Goal: Task Accomplishment & Management: Manage account settings

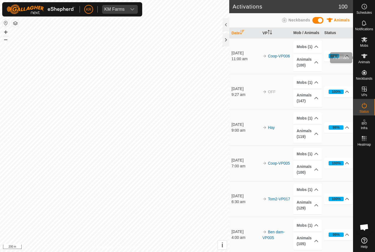
click at [366, 61] on span "Animals" at bounding box center [364, 61] width 12 height 3
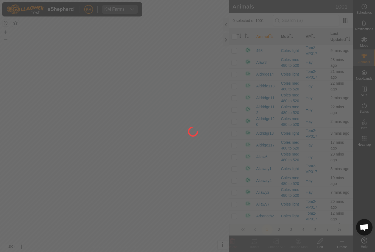
click at [342, 243] on div at bounding box center [187, 126] width 375 height 252
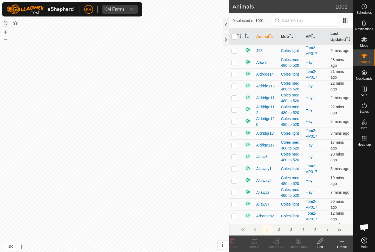
click at [341, 245] on div "Create" at bounding box center [342, 246] width 22 height 5
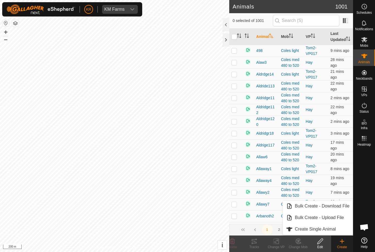
click at [330, 230] on span "Create Single Animal" at bounding box center [315, 229] width 41 height 7
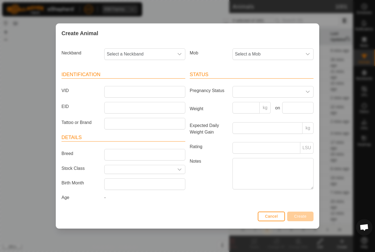
click at [280, 51] on span "Select a Mob" at bounding box center [267, 54] width 69 height 11
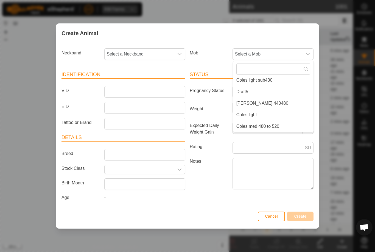
scroll to position [83, 0]
click at [281, 88] on li "Draft5" at bounding box center [273, 91] width 80 height 11
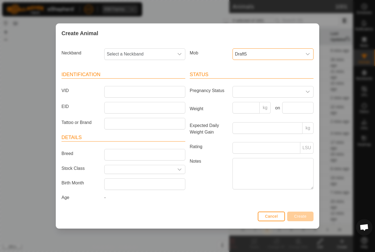
click at [139, 52] on span "Select a Neckband" at bounding box center [139, 54] width 69 height 11
type input "32121"
click at [140, 81] on li "3212159636" at bounding box center [145, 82] width 80 height 11
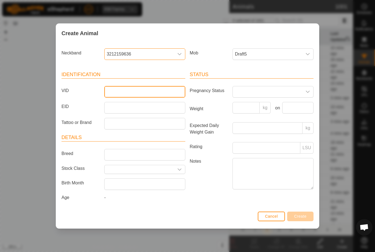
click at [139, 87] on input "VID" at bounding box center [144, 92] width 81 height 12
type input "Kr1"
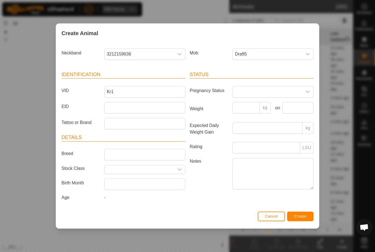
click at [299, 213] on button "Create" at bounding box center [300, 216] width 26 height 10
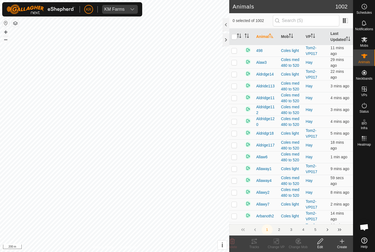
click at [340, 240] on icon at bounding box center [342, 241] width 7 height 7
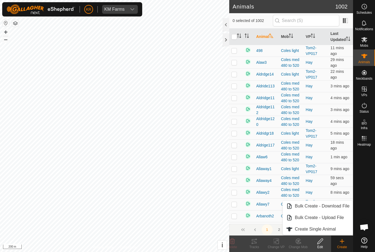
click at [336, 228] on span "Create Single Animal" at bounding box center [315, 229] width 41 height 7
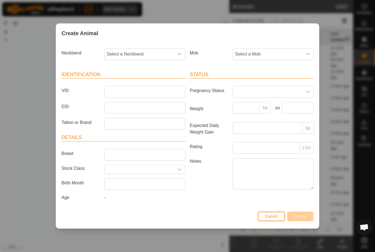
click at [142, 52] on span "Select a Neckband" at bounding box center [139, 54] width 69 height 11
type input "23793"
click at [139, 80] on li "2379366299" at bounding box center [145, 82] width 80 height 11
click at [277, 53] on span "Select a Mob" at bounding box center [267, 54] width 69 height 11
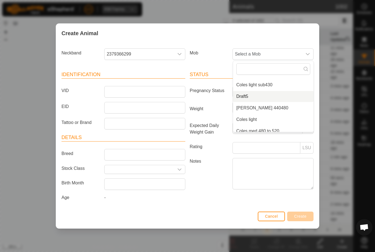
click at [273, 94] on li "Draft5" at bounding box center [273, 96] width 80 height 11
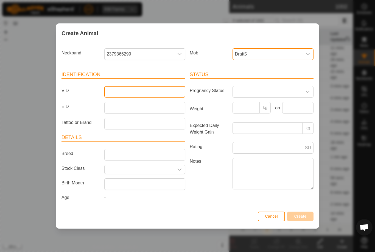
click at [144, 89] on input "VID" at bounding box center [144, 92] width 81 height 12
type input "Kr2"
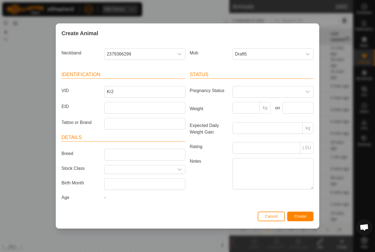
click at [298, 216] on span "Create" at bounding box center [300, 216] width 12 height 4
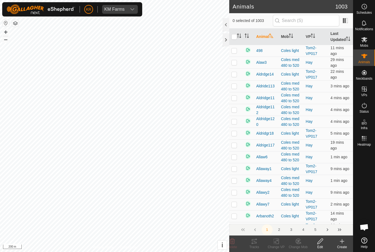
click at [340, 242] on icon at bounding box center [342, 241] width 7 height 7
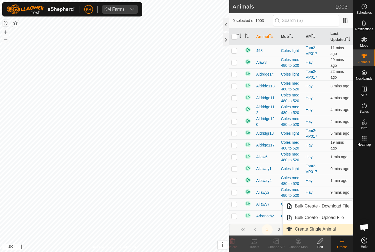
click at [327, 227] on span "Create Single Animal" at bounding box center [315, 229] width 41 height 7
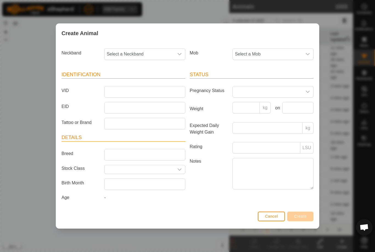
click at [261, 51] on span "Select a Mob" at bounding box center [267, 54] width 69 height 11
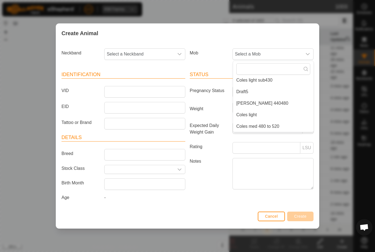
scroll to position [83, 0]
click at [282, 90] on li "Draft5" at bounding box center [273, 91] width 80 height 11
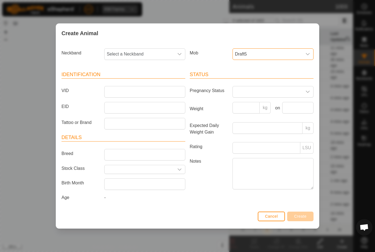
click at [143, 50] on span "Select a Neckband" at bounding box center [139, 54] width 69 height 11
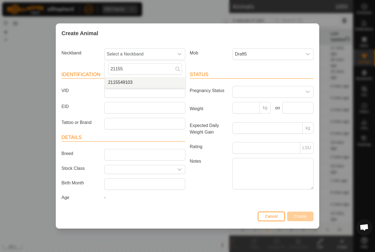
type input "21155"
click at [146, 77] on li "2115549103" at bounding box center [145, 82] width 80 height 11
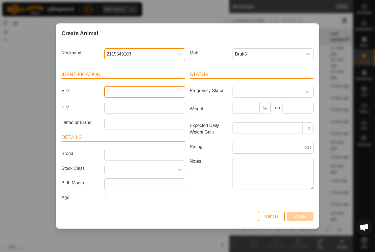
click at [145, 86] on input "VID" at bounding box center [144, 92] width 81 height 12
type input "Kr3"
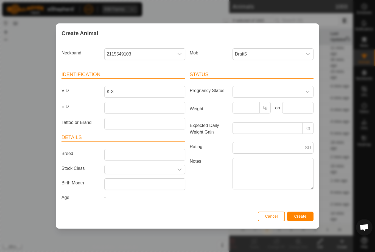
click at [299, 209] on div "Status Pregnancy Status Weight kg on Expected Daily Weight Gain kg Rating LSU N…" at bounding box center [251, 136] width 128 height 145
click at [302, 216] on span "Create" at bounding box center [300, 216] width 12 height 4
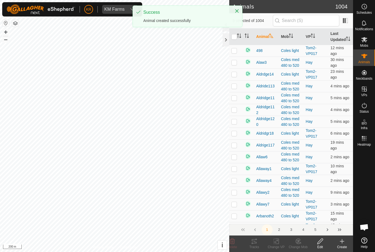
click at [340, 247] on div "Create" at bounding box center [342, 246] width 22 height 5
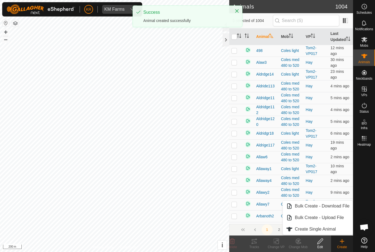
click at [344, 243] on icon at bounding box center [342, 241] width 7 height 7
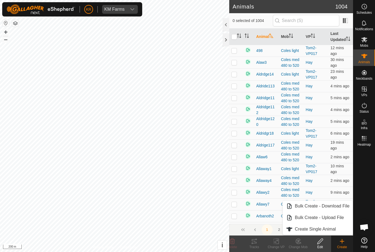
click at [331, 226] on span "Create Single Animal" at bounding box center [315, 229] width 41 height 7
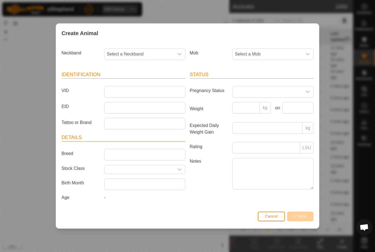
click at [148, 57] on span "Select a Neckband" at bounding box center [139, 54] width 69 height 11
type input "01285"
click at [136, 82] on li "0128514945" at bounding box center [145, 82] width 80 height 11
click at [270, 51] on span "Select a Mob" at bounding box center [267, 54] width 69 height 11
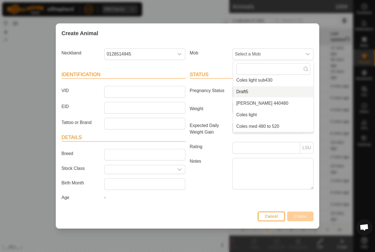
click at [263, 88] on li "Draft5" at bounding box center [273, 91] width 80 height 11
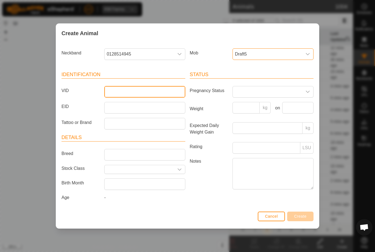
click at [159, 92] on input "VID" at bounding box center [144, 92] width 81 height 12
type input "Kr4"
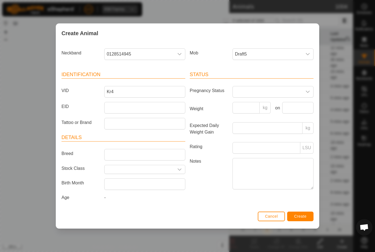
click at [303, 215] on span "Create" at bounding box center [300, 216] width 12 height 4
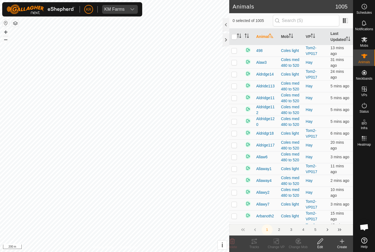
click at [341, 247] on div "Create" at bounding box center [342, 246] width 22 height 5
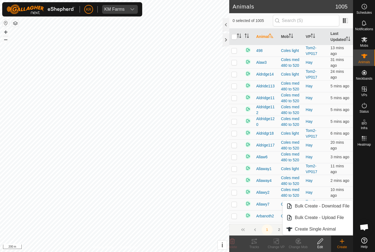
click at [333, 227] on span "Create Single Animal" at bounding box center [315, 229] width 41 height 7
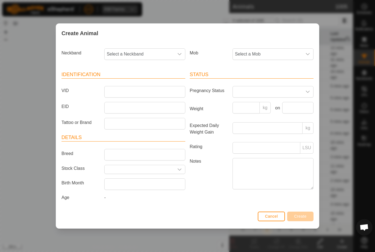
click at [142, 54] on span "Select a Neckband" at bounding box center [139, 54] width 69 height 11
type input "02335"
click at [144, 80] on li "0233577266" at bounding box center [145, 82] width 80 height 11
click at [271, 55] on span "Select a Mob" at bounding box center [267, 54] width 69 height 11
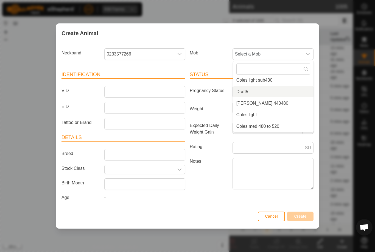
click at [267, 90] on li "Draft5" at bounding box center [273, 91] width 80 height 11
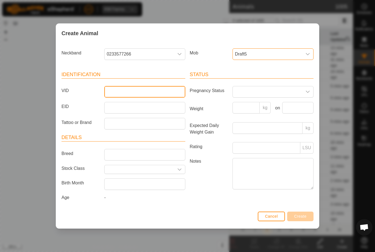
click at [147, 90] on input "VID" at bounding box center [144, 92] width 81 height 12
type input "Kr5"
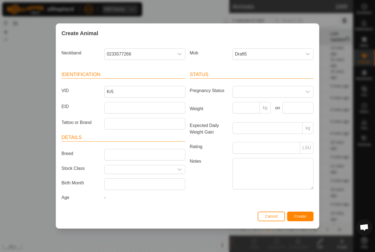
click at [304, 213] on button "Create" at bounding box center [300, 216] width 26 height 10
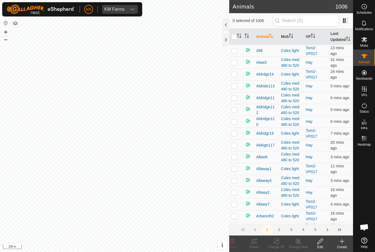
click at [340, 240] on icon at bounding box center [342, 241] width 7 height 7
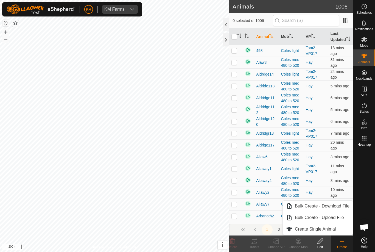
click at [334, 227] on span "Create Single Animal" at bounding box center [315, 229] width 41 height 7
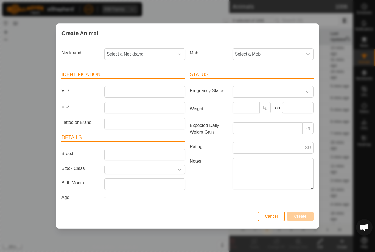
click at [273, 51] on span "Select a Mob" at bounding box center [267, 54] width 69 height 11
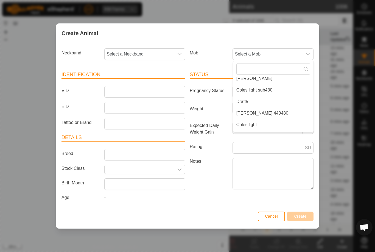
click at [281, 98] on li "Draft5" at bounding box center [273, 101] width 80 height 11
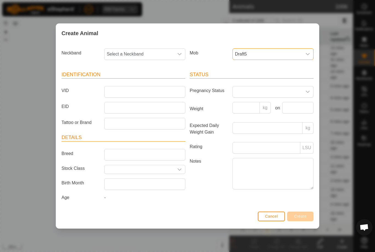
click at [152, 49] on span "Select a Neckband" at bounding box center [139, 54] width 69 height 11
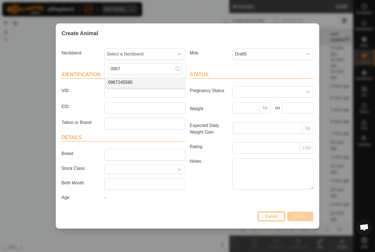
type input "0967"
click at [144, 77] on li "0967245595" at bounding box center [145, 82] width 80 height 11
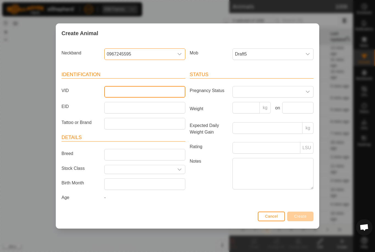
click at [148, 91] on input "VID" at bounding box center [144, 92] width 81 height 12
type input "Kr6"
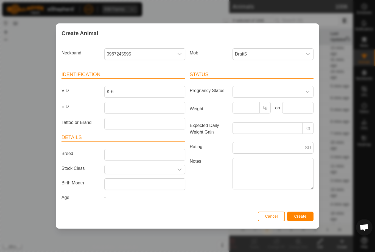
click at [305, 214] on button "Create" at bounding box center [300, 216] width 26 height 10
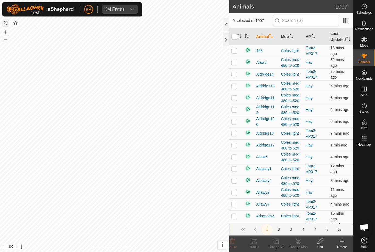
click at [341, 243] on icon at bounding box center [342, 241] width 7 height 7
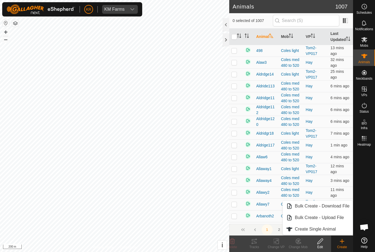
click at [327, 228] on span "Create Single Animal" at bounding box center [315, 229] width 41 height 7
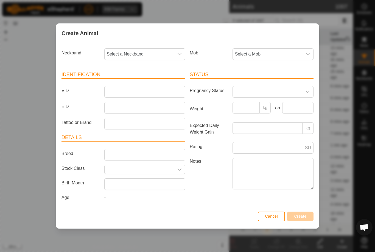
click at [155, 49] on span "Select a Neckband" at bounding box center [139, 54] width 69 height 11
type input "1123"
click at [146, 82] on li "1123974871" at bounding box center [145, 82] width 80 height 11
click at [273, 52] on span "Select a Mob" at bounding box center [267, 54] width 69 height 11
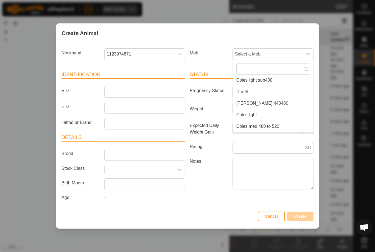
scroll to position [83, 0]
click at [263, 90] on li "Draft5" at bounding box center [273, 91] width 80 height 11
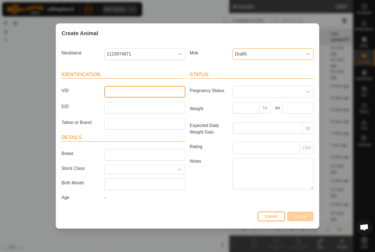
click at [162, 92] on input "VID" at bounding box center [144, 92] width 81 height 12
type input "Kr7"
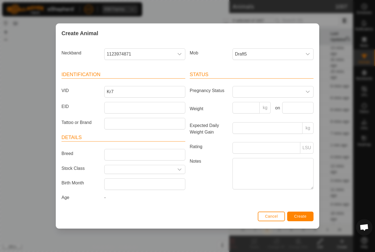
click at [307, 214] on button "Create" at bounding box center [300, 216] width 26 height 10
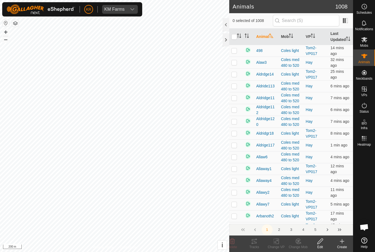
click at [340, 242] on icon at bounding box center [342, 241] width 7 height 7
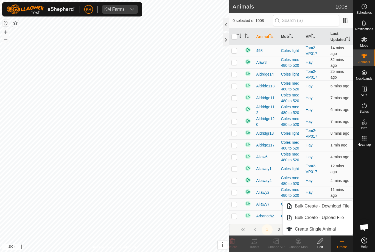
click at [332, 229] on span "Create Single Animal" at bounding box center [315, 229] width 41 height 7
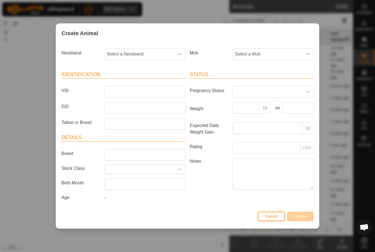
click at [154, 49] on span "Select a Neckband" at bounding box center [139, 54] width 69 height 11
type input "40778"
click at [147, 80] on li "4077897837" at bounding box center [145, 82] width 80 height 11
click at [281, 52] on span "Select a Mob" at bounding box center [267, 54] width 69 height 11
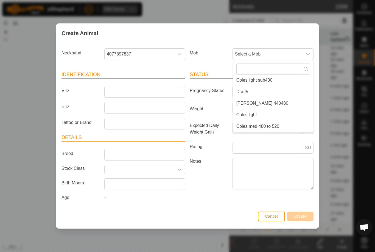
click at [273, 89] on li "Draft5" at bounding box center [273, 91] width 80 height 11
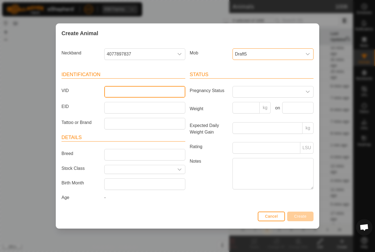
click at [157, 88] on input "VID" at bounding box center [144, 92] width 81 height 12
type input "Kr8"
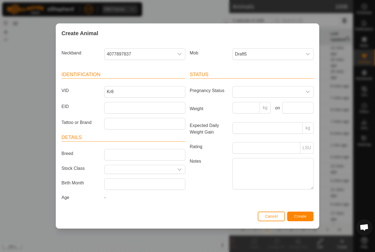
click at [304, 213] on button "Create" at bounding box center [300, 216] width 26 height 10
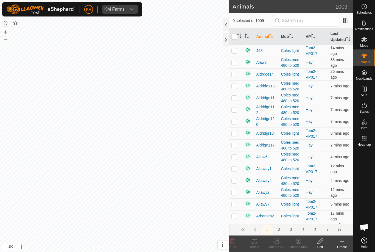
click at [343, 241] on icon at bounding box center [342, 241] width 4 height 0
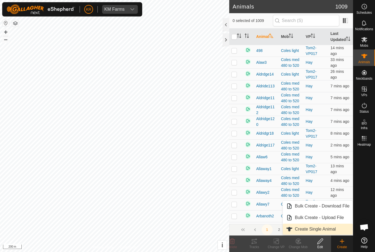
click at [335, 228] on span "Create Single Animal" at bounding box center [315, 229] width 41 height 7
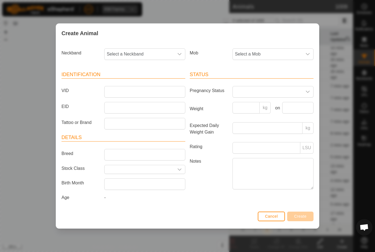
click at [130, 53] on span "Select a Neckband" at bounding box center [139, 54] width 69 height 11
type input "01939"
click at [136, 77] on li "0193974788" at bounding box center [145, 82] width 80 height 11
click at [280, 52] on span "Select a Mob" at bounding box center [267, 54] width 69 height 11
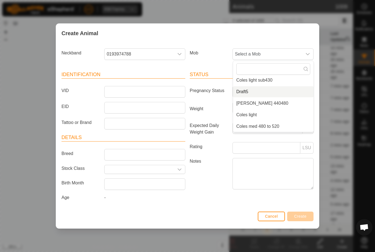
click at [271, 89] on li "Draft5" at bounding box center [273, 91] width 80 height 11
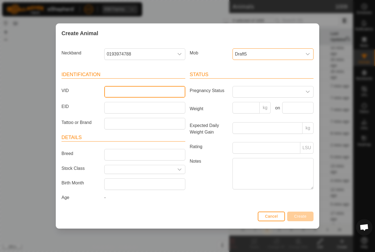
click at [146, 93] on input "VID" at bounding box center [144, 92] width 81 height 12
type input "Kr9"
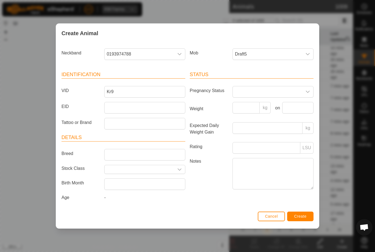
click at [303, 213] on button "Create" at bounding box center [300, 216] width 26 height 10
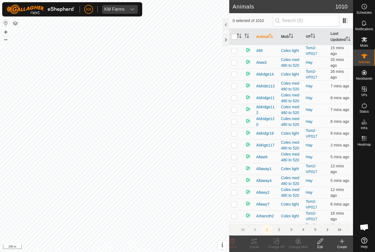
click at [341, 244] on div "Create" at bounding box center [342, 246] width 22 height 5
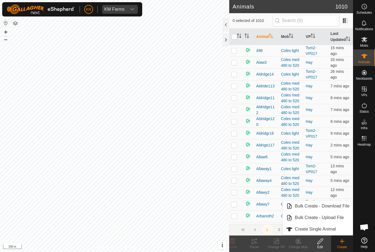
click at [336, 230] on span "Create Single Animal" at bounding box center [315, 229] width 41 height 7
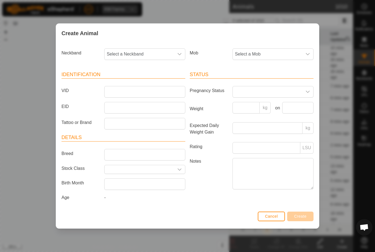
click at [135, 53] on span "Select a Neckband" at bounding box center [139, 54] width 69 height 11
click at [144, 73] on input "33950" at bounding box center [145, 69] width 74 height 12
type input "33950"
click at [144, 79] on li "3395086603" at bounding box center [145, 82] width 80 height 11
click at [257, 52] on span "Select a Mob" at bounding box center [267, 54] width 69 height 11
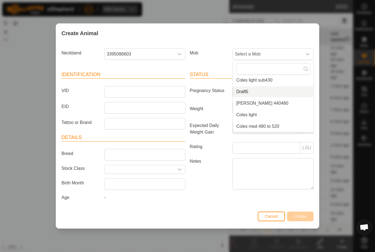
click at [272, 89] on li "Draft5" at bounding box center [273, 91] width 80 height 11
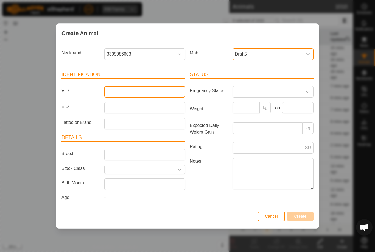
click at [151, 89] on input "VID" at bounding box center [144, 92] width 81 height 12
type input "Kr10"
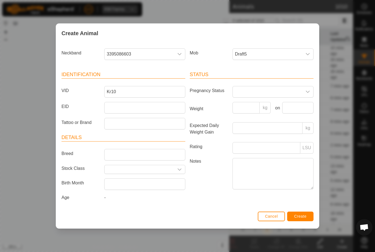
click at [305, 213] on button "Create" at bounding box center [300, 216] width 26 height 10
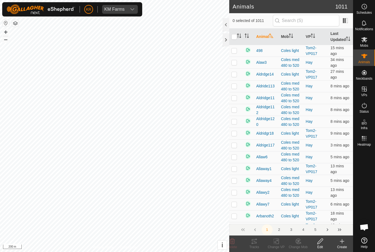
click at [344, 241] on icon at bounding box center [342, 241] width 7 height 7
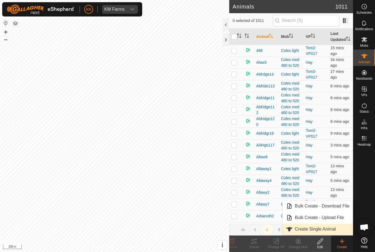
click at [338, 230] on link "Create Single Animal" at bounding box center [318, 228] width 70 height 11
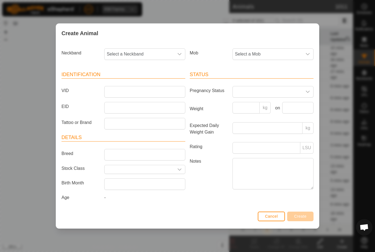
click at [281, 52] on span "Select a Mob" at bounding box center [267, 54] width 69 height 11
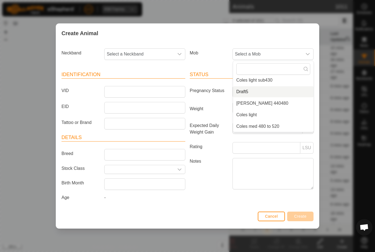
click at [275, 89] on li "Draft5" at bounding box center [273, 91] width 80 height 11
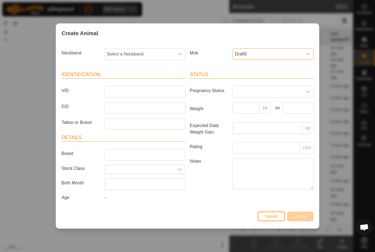
click at [155, 53] on span "Select a Neckband" at bounding box center [139, 54] width 69 height 11
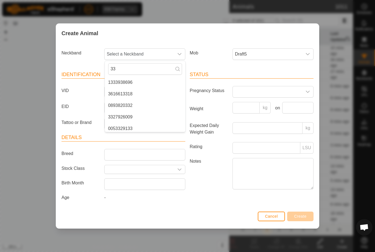
type input "3"
type input "2115"
click at [142, 80] on li "2115992115" at bounding box center [145, 82] width 80 height 11
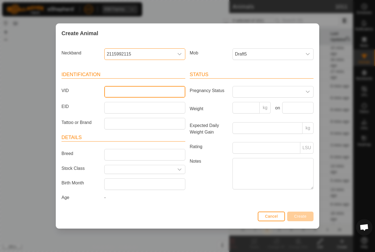
click at [147, 91] on input "VID" at bounding box center [144, 92] width 81 height 12
type input "Kr11"
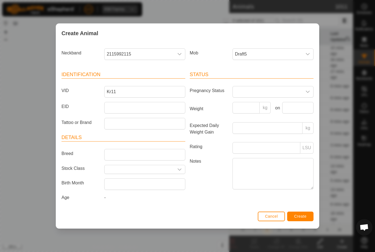
click at [299, 213] on button "Create" at bounding box center [300, 216] width 26 height 10
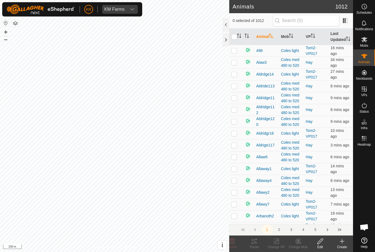
click at [341, 244] on icon at bounding box center [342, 241] width 7 height 7
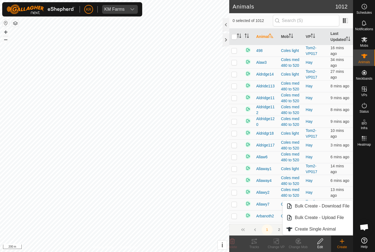
click at [327, 225] on link "Create Single Animal" at bounding box center [318, 228] width 70 height 11
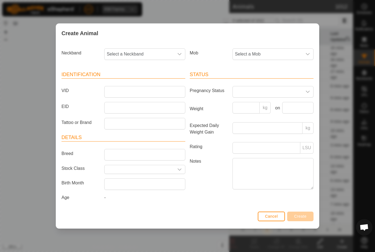
click at [142, 55] on span "Select a Neckband" at bounding box center [139, 54] width 69 height 11
type input "16410"
click at [143, 80] on li "1641023295" at bounding box center [145, 82] width 80 height 11
click at [280, 53] on span "Select a Mob" at bounding box center [267, 54] width 69 height 11
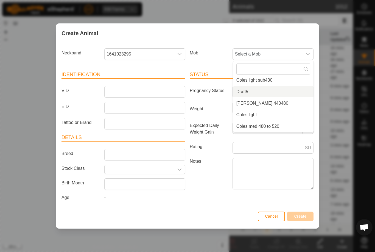
click at [266, 89] on li "Draft5" at bounding box center [273, 91] width 80 height 11
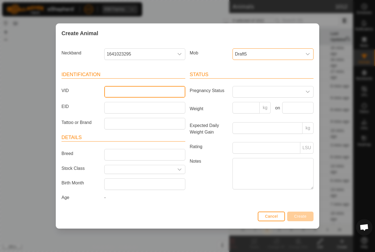
click at [144, 90] on input "VID" at bounding box center [144, 92] width 81 height 12
type input "Kr12"
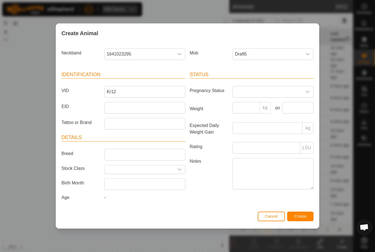
click at [301, 209] on div "Status Pregnancy Status Weight kg on Expected Daily Weight Gain kg Rating LSU N…" at bounding box center [251, 136] width 128 height 145
click at [304, 213] on button "Create" at bounding box center [300, 216] width 26 height 10
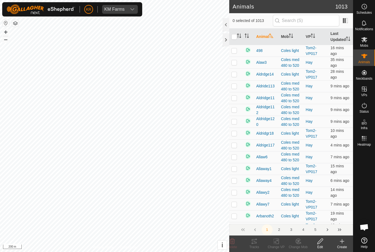
click at [341, 242] on icon at bounding box center [342, 241] width 7 height 7
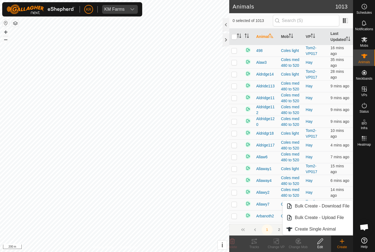
click at [333, 230] on span "Create Single Animal" at bounding box center [315, 229] width 41 height 7
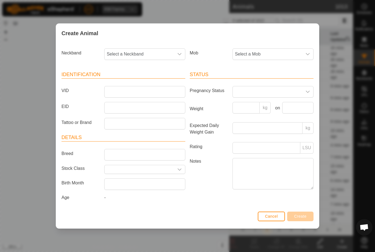
click at [138, 51] on span "Select a Neckband" at bounding box center [139, 54] width 69 height 11
type input "40281"
click at [134, 79] on li "4028173939" at bounding box center [145, 82] width 80 height 11
click at [278, 52] on span "Select a Mob" at bounding box center [267, 54] width 69 height 11
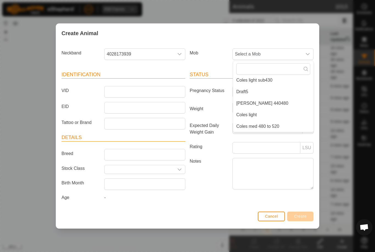
click at [275, 88] on li "Draft5" at bounding box center [273, 91] width 80 height 11
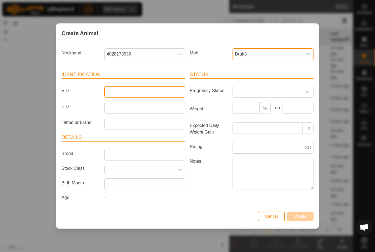
click at [157, 90] on input "VID" at bounding box center [144, 92] width 81 height 12
type input "Kr13"
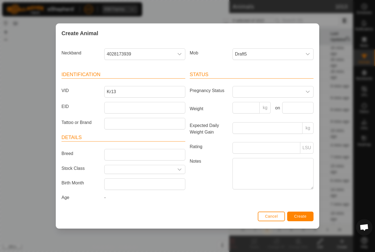
click at [302, 211] on div "Cancel Create" at bounding box center [187, 218] width 263 height 19
click at [299, 211] on div "Cancel Create" at bounding box center [187, 218] width 263 height 19
click at [304, 218] on span "Create" at bounding box center [300, 216] width 12 height 4
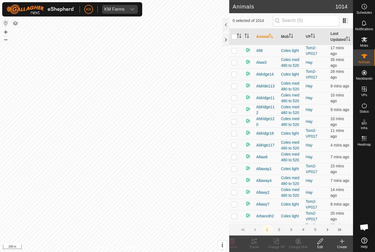
click at [342, 238] on icon at bounding box center [342, 241] width 7 height 7
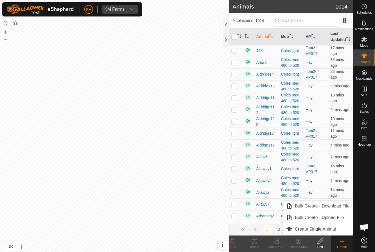
click at [329, 228] on span "Create Single Animal" at bounding box center [315, 229] width 41 height 7
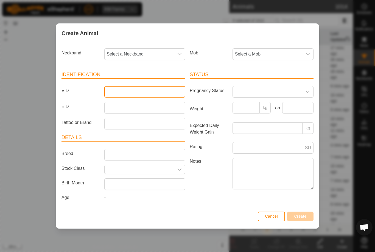
click at [127, 88] on input "VID" at bounding box center [144, 92] width 81 height 12
type input "31611"
click at [136, 50] on span "Select a Neckband" at bounding box center [139, 54] width 69 height 11
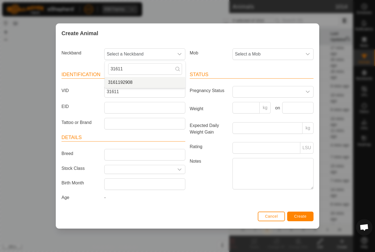
type input "31611"
click at [139, 79] on li "3161192908" at bounding box center [145, 82] width 80 height 11
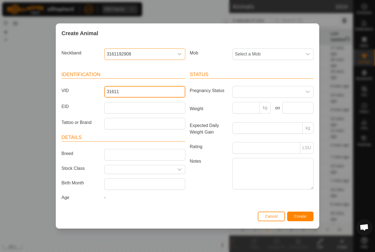
click at [138, 87] on input "31611" at bounding box center [144, 92] width 81 height 12
type input "3"
type input "Kr14"
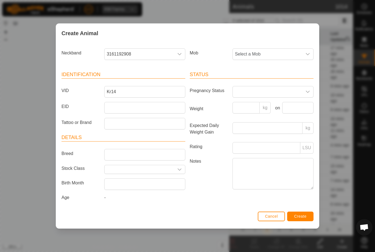
click at [271, 50] on span "Select a Mob" at bounding box center [267, 54] width 69 height 11
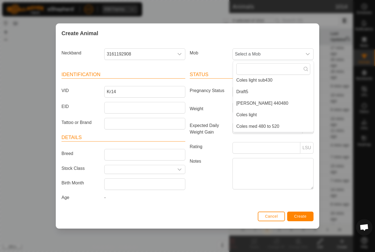
click at [271, 89] on li "Draft5" at bounding box center [273, 91] width 80 height 11
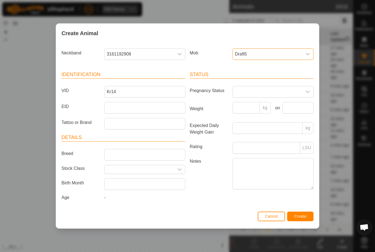
click at [301, 215] on span "Create" at bounding box center [300, 216] width 12 height 4
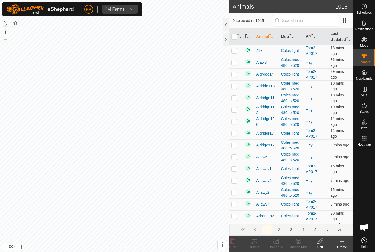
click at [339, 240] on icon at bounding box center [342, 241] width 7 height 7
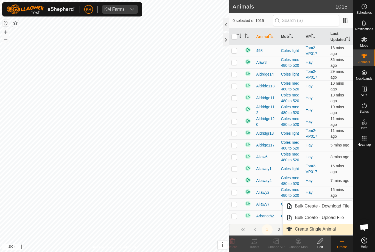
click at [327, 230] on span "Create Single Animal" at bounding box center [315, 229] width 41 height 7
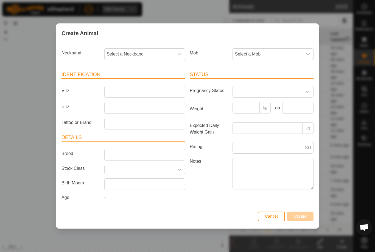
click at [132, 52] on span "Select a Neckband" at bounding box center [139, 54] width 69 height 11
type input "19659"
click at [150, 80] on li "1965940117" at bounding box center [145, 82] width 80 height 11
click at [296, 51] on span "Select a Mob" at bounding box center [267, 54] width 69 height 11
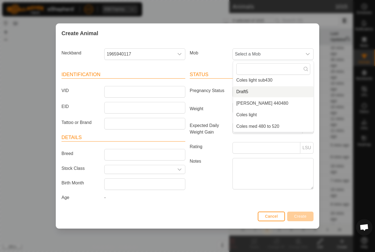
click at [270, 91] on li "Draft5" at bounding box center [273, 91] width 80 height 11
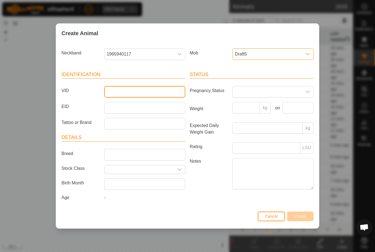
click at [161, 92] on input "VID" at bounding box center [144, 92] width 81 height 12
type input "Kr15"
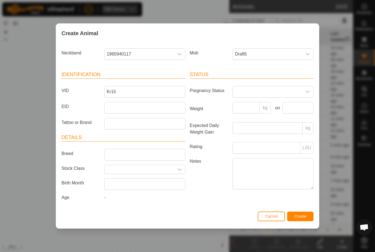
click at [300, 214] on button "Create" at bounding box center [300, 216] width 26 height 10
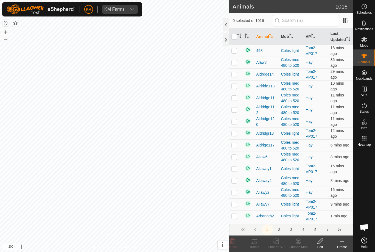
click at [339, 242] on icon at bounding box center [342, 241] width 7 height 7
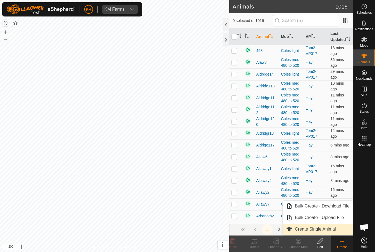
click at [332, 228] on span "Create Single Animal" at bounding box center [315, 229] width 41 height 7
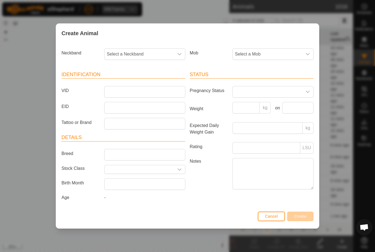
click at [132, 56] on span "Select a Neckband" at bounding box center [139, 54] width 69 height 11
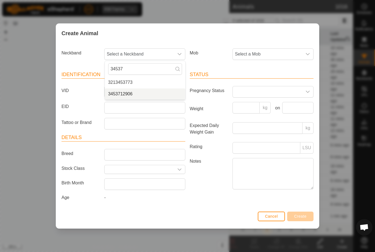
type input "34537"
click at [137, 90] on li "3453712906" at bounding box center [145, 93] width 80 height 11
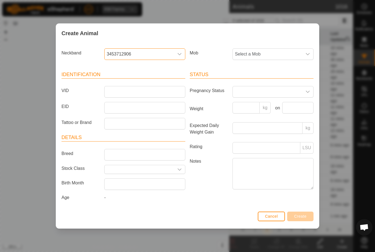
click at [284, 52] on span "Select a Mob" at bounding box center [267, 54] width 69 height 11
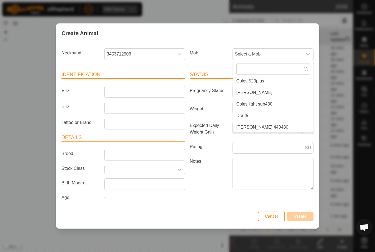
scroll to position [61, 0]
click at [274, 112] on li "Draft5" at bounding box center [273, 113] width 80 height 11
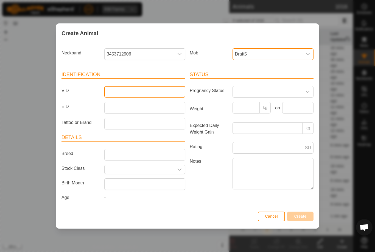
click at [157, 90] on input "VID" at bounding box center [144, 92] width 81 height 12
type input "Kr16"
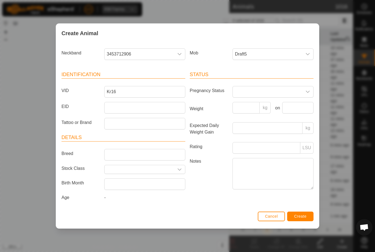
click at [298, 212] on button "Create" at bounding box center [300, 216] width 26 height 10
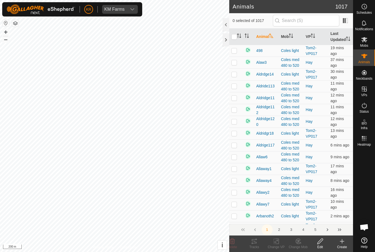
click at [340, 243] on icon at bounding box center [342, 241] width 7 height 7
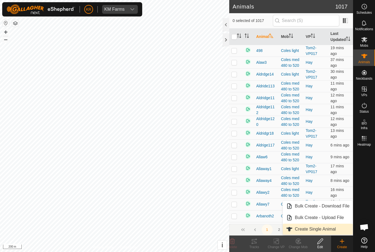
click at [324, 230] on span "Create Single Animal" at bounding box center [315, 229] width 41 height 7
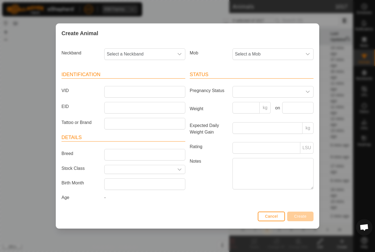
click at [137, 55] on span "Select a Neckband" at bounding box center [139, 54] width 69 height 11
type input "39320"
click at [155, 79] on li "3932015909" at bounding box center [145, 82] width 80 height 11
click at [278, 49] on span "Select a Mob" at bounding box center [267, 54] width 69 height 11
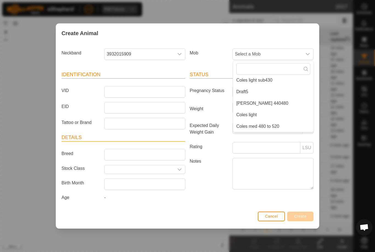
scroll to position [83, 0]
click at [268, 91] on li "Draft5" at bounding box center [273, 91] width 80 height 11
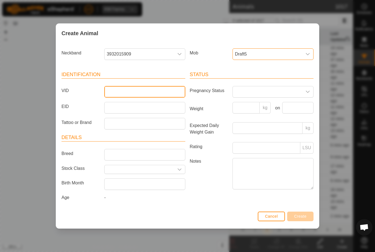
click at [154, 89] on input "VID" at bounding box center [144, 92] width 81 height 12
type input "Kr17"
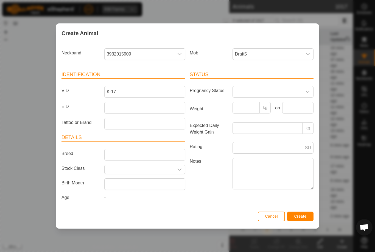
click at [301, 214] on button "Create" at bounding box center [300, 216] width 26 height 10
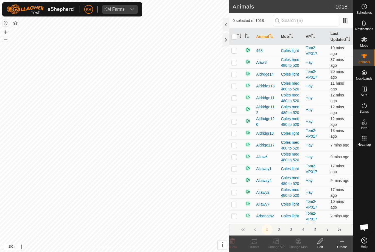
click at [343, 241] on icon at bounding box center [342, 241] width 4 height 0
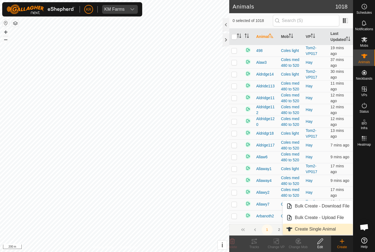
click at [335, 232] on span "Create Single Animal" at bounding box center [315, 229] width 41 height 7
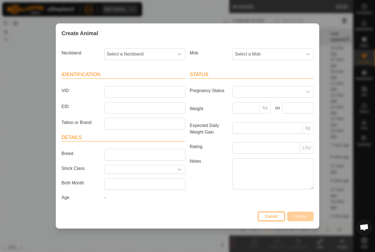
click at [148, 56] on span "Select a Neckband" at bounding box center [139, 54] width 69 height 11
type input "09483"
click at [146, 81] on li "0948378186" at bounding box center [145, 82] width 80 height 11
click at [281, 53] on span "Select a Mob" at bounding box center [267, 54] width 69 height 11
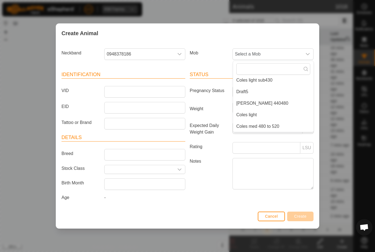
click at [269, 90] on li "Draft5" at bounding box center [273, 91] width 80 height 11
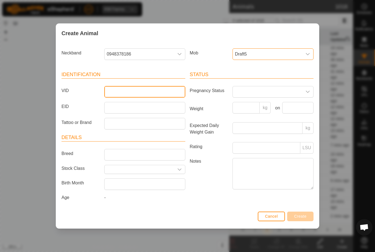
click at [157, 91] on input "VID" at bounding box center [144, 92] width 81 height 12
type input "Kr18"
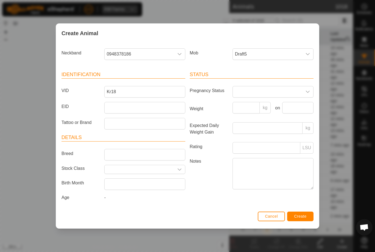
click at [295, 215] on button "Create" at bounding box center [300, 216] width 26 height 10
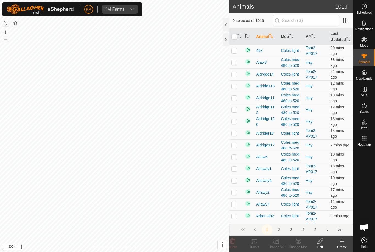
click at [340, 242] on icon at bounding box center [342, 241] width 7 height 7
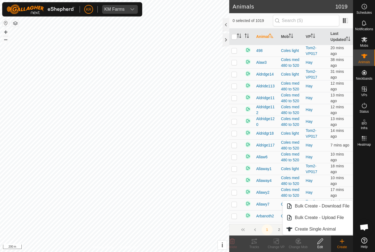
click at [330, 228] on span "Create Single Animal" at bounding box center [315, 229] width 41 height 7
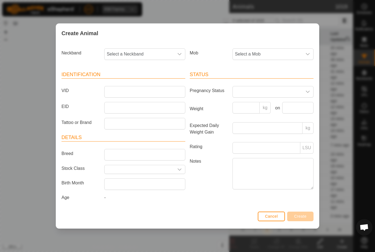
click at [144, 51] on span "Select a Neckband" at bounding box center [139, 54] width 69 height 11
type input "36666"
click at [144, 80] on li "3666654012" at bounding box center [145, 82] width 80 height 11
click at [285, 54] on span "Select a Mob" at bounding box center [267, 54] width 69 height 11
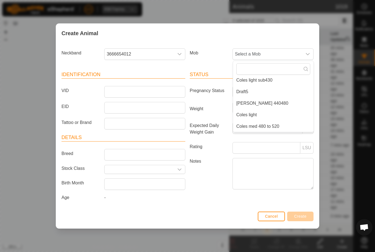
click at [277, 90] on li "Draft5" at bounding box center [273, 91] width 80 height 11
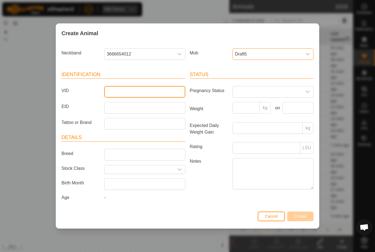
click at [156, 89] on input "VID" at bounding box center [144, 92] width 81 height 12
type input "Kr19"
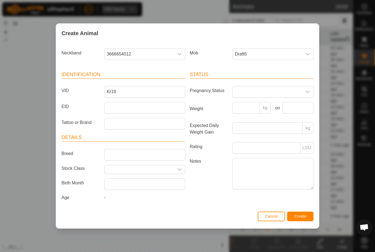
click at [302, 212] on button "Create" at bounding box center [300, 216] width 26 height 10
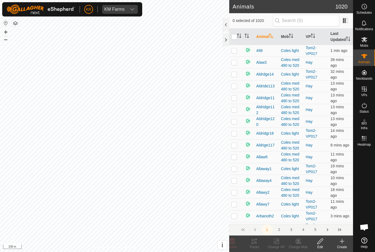
click at [342, 241] on icon at bounding box center [342, 241] width 4 height 0
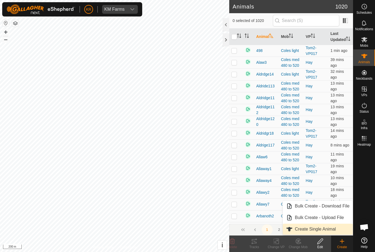
click at [325, 229] on span "Create Single Animal" at bounding box center [315, 229] width 41 height 7
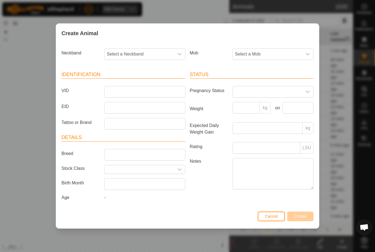
click at [281, 49] on span "Select a Mob" at bounding box center [267, 54] width 69 height 11
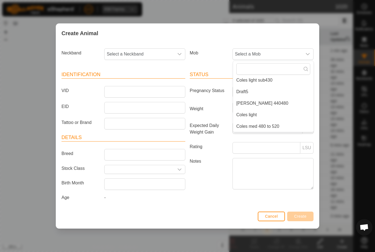
click at [275, 89] on li "Draft5" at bounding box center [273, 91] width 80 height 11
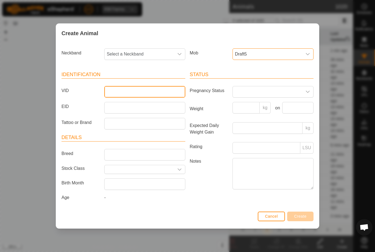
click at [160, 88] on input "VID" at bounding box center [144, 92] width 81 height 12
type input "Kr20"
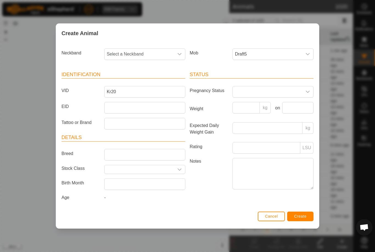
click at [153, 56] on span "Select a Neckband" at bounding box center [139, 54] width 69 height 11
type input "2"
type input "12216"
click at [142, 78] on li "1221611917" at bounding box center [145, 82] width 80 height 11
click at [302, 214] on button "Create" at bounding box center [300, 216] width 26 height 10
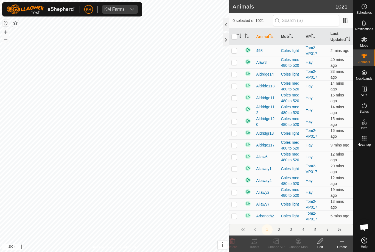
click at [341, 242] on icon at bounding box center [342, 241] width 7 height 7
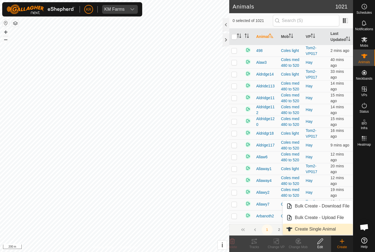
click at [328, 229] on span "Create Single Animal" at bounding box center [315, 229] width 41 height 7
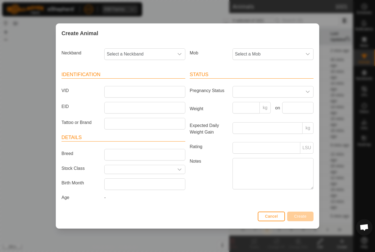
click at [144, 55] on span "Select a Neckband" at bounding box center [139, 54] width 69 height 11
type input "249"
click at [123, 91] on input "VID" at bounding box center [144, 92] width 81 height 12
click at [144, 54] on span "Select a Neckband" at bounding box center [139, 54] width 69 height 11
click at [130, 81] on span "2493151375" at bounding box center [120, 82] width 24 height 7
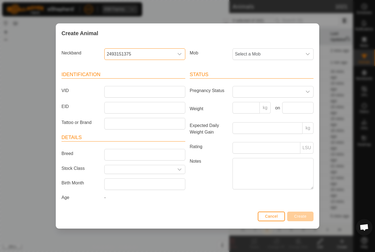
click at [276, 50] on span "Select a Mob" at bounding box center [267, 54] width 69 height 11
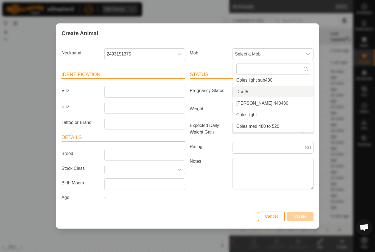
click at [263, 92] on li "Draft5" at bounding box center [273, 91] width 80 height 11
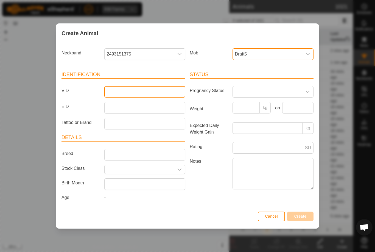
click at [139, 94] on input "VID" at bounding box center [144, 92] width 81 height 12
type input "Kr21"
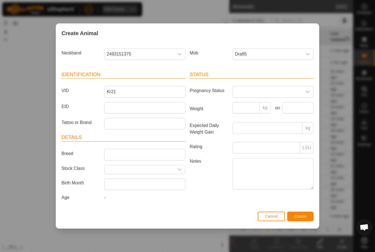
click at [301, 217] on span "Create" at bounding box center [300, 216] width 12 height 4
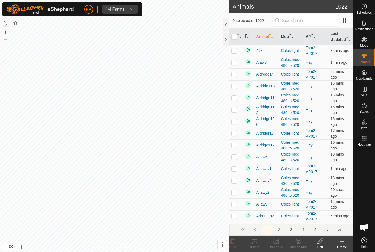
click at [336, 245] on div "Create" at bounding box center [342, 246] width 22 height 5
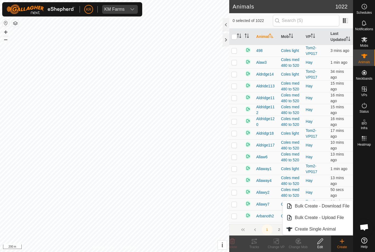
click at [332, 222] on link "Bulk Create - Upload File" at bounding box center [318, 217] width 70 height 11
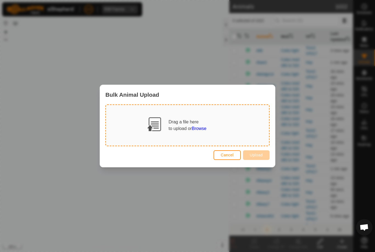
click at [229, 151] on button "Cancel" at bounding box center [227, 155] width 27 height 10
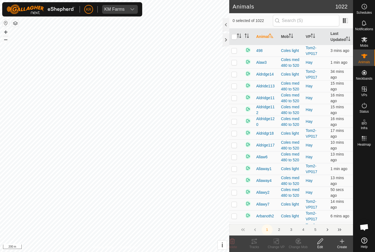
click at [343, 242] on icon at bounding box center [342, 241] width 7 height 7
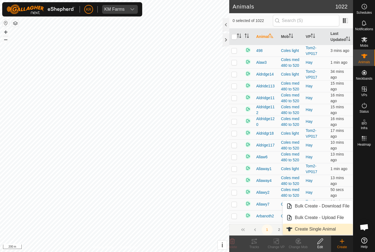
click at [333, 227] on span "Create Single Animal" at bounding box center [315, 229] width 41 height 7
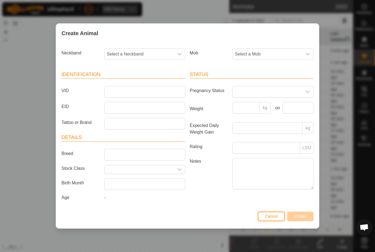
click at [151, 52] on span "Select a Neckband" at bounding box center [139, 54] width 69 height 11
type input "35705"
click at [142, 81] on li "3570510229" at bounding box center [145, 82] width 80 height 11
click at [272, 49] on span "Select a Mob" at bounding box center [267, 54] width 69 height 11
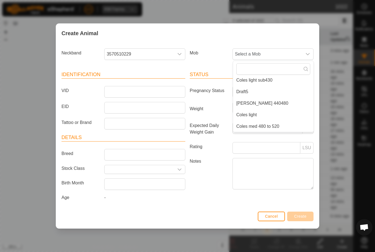
click at [272, 87] on li "Draft5" at bounding box center [273, 91] width 80 height 11
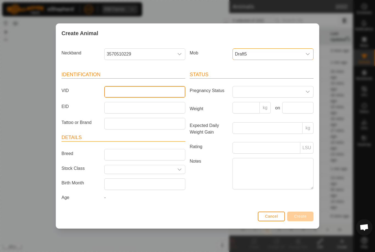
click at [162, 89] on input "VID" at bounding box center [144, 92] width 81 height 12
type input "Kr22"
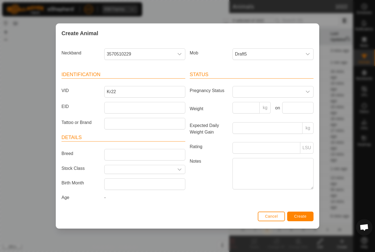
click at [296, 216] on span "Create" at bounding box center [300, 216] width 12 height 4
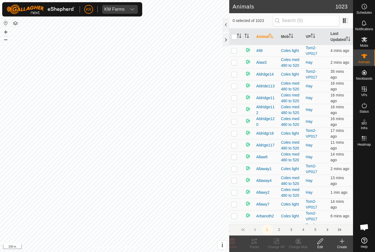
click at [344, 243] on icon at bounding box center [342, 241] width 7 height 7
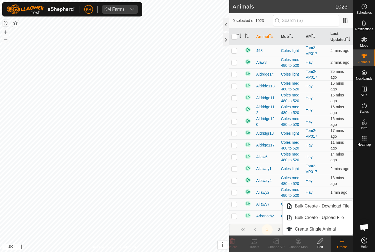
click at [335, 228] on span "Create Single Animal" at bounding box center [315, 229] width 41 height 7
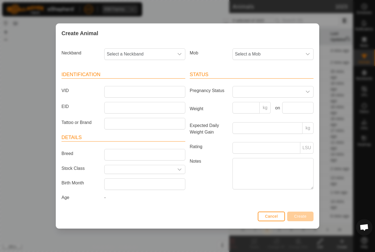
click at [134, 50] on span "Select a Neckband" at bounding box center [139, 54] width 69 height 11
type input "2510"
click at [139, 78] on li "2510272765" at bounding box center [145, 82] width 80 height 11
click at [273, 54] on span "Select a Mob" at bounding box center [267, 54] width 69 height 11
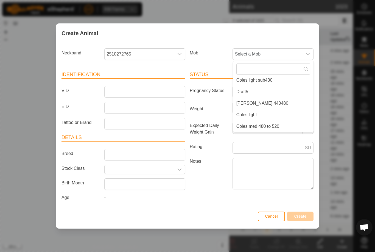
click at [274, 88] on li "Draft5" at bounding box center [273, 91] width 80 height 11
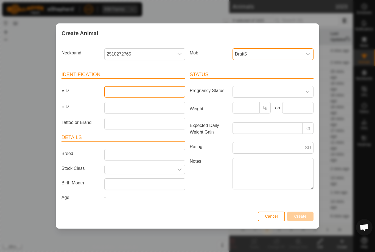
click at [164, 91] on input "VID" at bounding box center [144, 92] width 81 height 12
type input "Kr23"
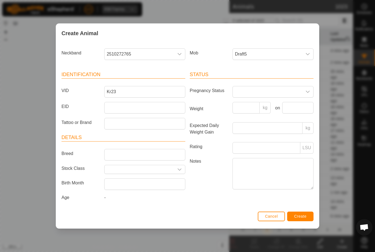
click at [301, 212] on button "Create" at bounding box center [300, 216] width 26 height 10
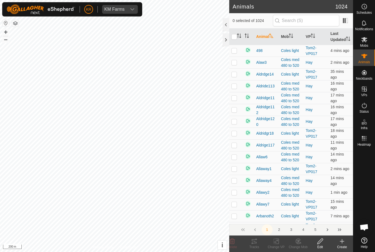
click at [339, 243] on icon at bounding box center [342, 241] width 7 height 7
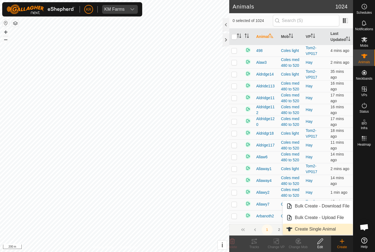
click at [336, 228] on link "Create Single Animal" at bounding box center [318, 228] width 70 height 11
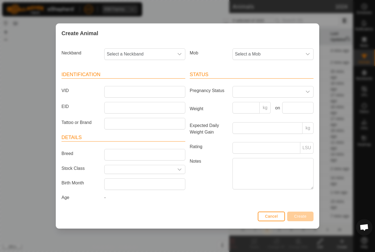
click at [295, 49] on span "Select a Mob" at bounding box center [267, 54] width 69 height 11
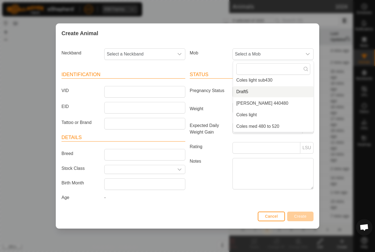
click at [271, 90] on li "Draft5" at bounding box center [273, 91] width 80 height 11
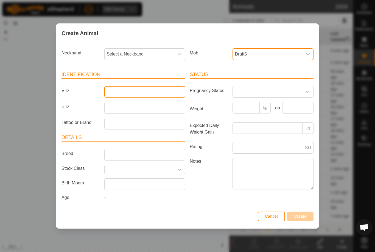
click at [143, 93] on input "VID" at bounding box center [144, 92] width 81 height 12
type input "Kr24"
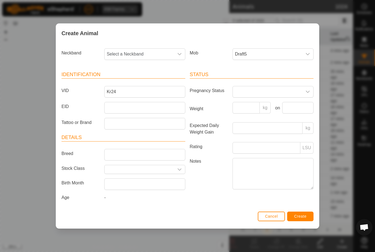
click at [148, 50] on span "Select a Neckband" at bounding box center [139, 54] width 69 height 11
type input "42200"
click at [153, 77] on li "4220095402" at bounding box center [145, 82] width 80 height 11
click at [304, 217] on span "Create" at bounding box center [300, 216] width 12 height 4
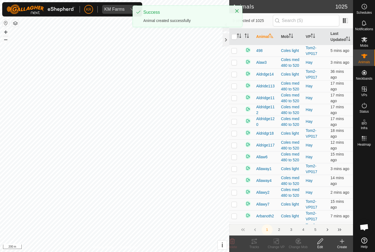
click at [343, 243] on icon at bounding box center [342, 241] width 7 height 7
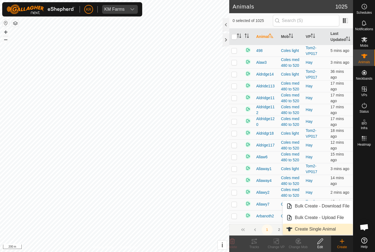
click at [343, 232] on link "Create Single Animal" at bounding box center [318, 228] width 70 height 11
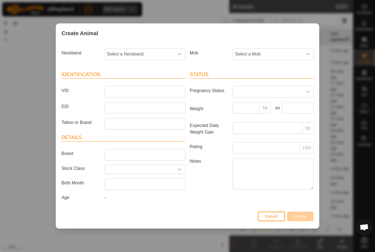
click at [146, 49] on span "Select a Neckband" at bounding box center [139, 54] width 69 height 11
type input "35181"
click at [145, 80] on li "3518159812" at bounding box center [145, 82] width 80 height 11
click at [270, 52] on span "Select a Mob" at bounding box center [267, 54] width 69 height 11
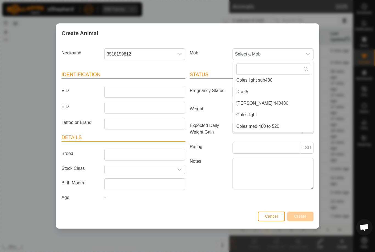
click at [272, 91] on li "Draft5" at bounding box center [273, 91] width 80 height 11
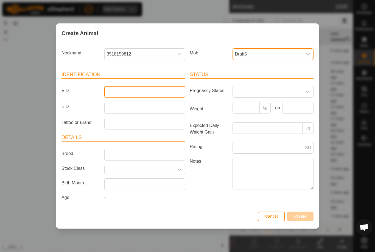
click at [153, 91] on input "VID" at bounding box center [144, 92] width 81 height 12
type input "Kr25"
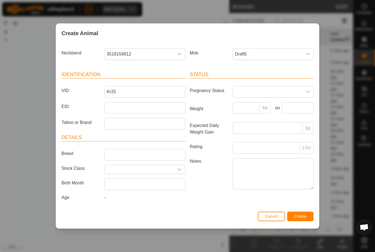
click at [302, 213] on button "Create" at bounding box center [300, 216] width 26 height 10
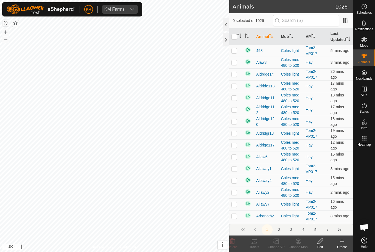
click at [343, 244] on div "Create" at bounding box center [342, 246] width 22 height 5
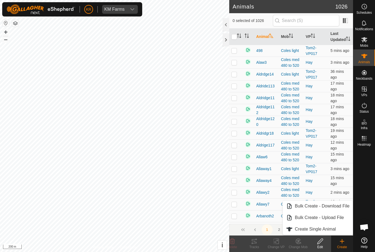
click at [334, 228] on span "Create Single Animal" at bounding box center [315, 229] width 41 height 7
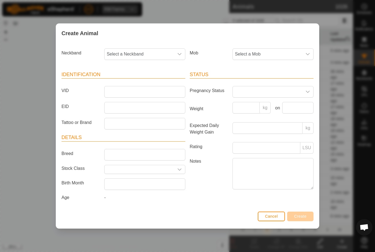
click at [145, 51] on span "Select a Neckband" at bounding box center [139, 54] width 69 height 11
type input "35379"
click at [137, 78] on li "3537911935" at bounding box center [145, 82] width 80 height 11
click at [270, 54] on span "Select a Mob" at bounding box center [267, 54] width 69 height 11
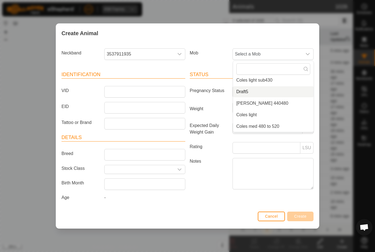
click at [262, 89] on li "Draft5" at bounding box center [273, 91] width 80 height 11
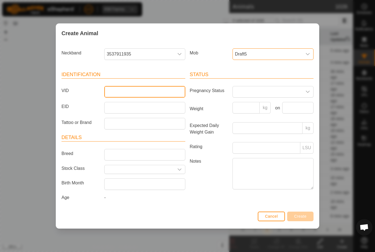
click at [155, 89] on input "VID" at bounding box center [144, 92] width 81 height 12
type input "Kr26"
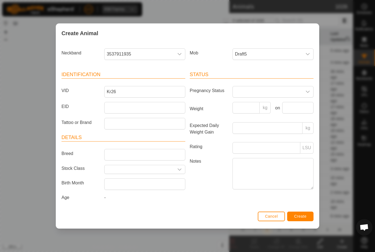
click at [305, 213] on button "Create" at bounding box center [300, 216] width 26 height 10
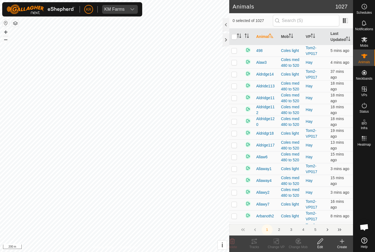
click at [337, 248] on div "Create" at bounding box center [342, 246] width 22 height 5
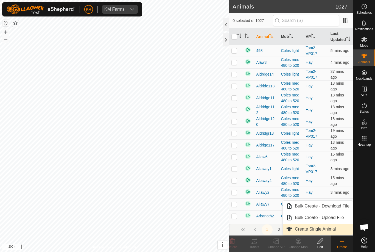
click at [334, 230] on span "Create Single Animal" at bounding box center [315, 229] width 41 height 7
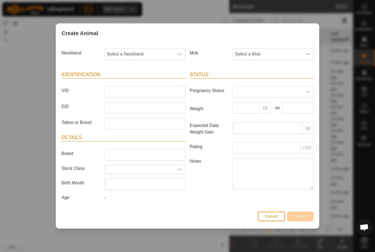
click at [136, 49] on span "Select a Neckband" at bounding box center [139, 54] width 69 height 11
type input "13201"
click at [139, 78] on li "1320156685" at bounding box center [145, 82] width 80 height 11
click at [264, 53] on span "Select a Mob" at bounding box center [267, 54] width 69 height 11
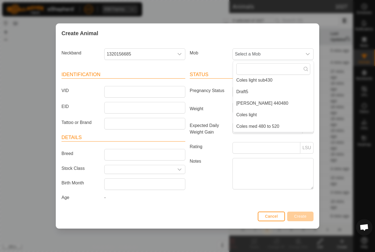
click at [266, 88] on li "Draft5" at bounding box center [273, 91] width 80 height 11
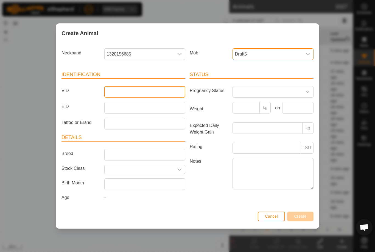
click at [153, 88] on input "VID" at bounding box center [144, 92] width 81 height 12
type input "Kr27"
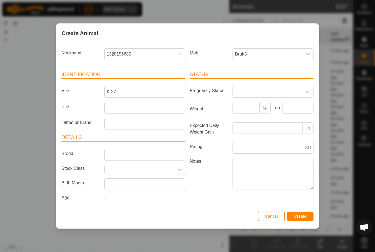
click at [296, 215] on button "Create" at bounding box center [300, 216] width 26 height 10
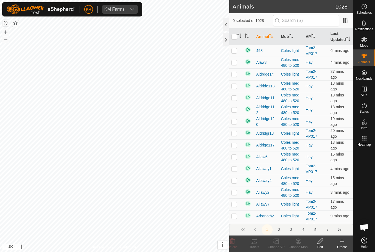
click at [344, 239] on icon at bounding box center [342, 241] width 7 height 7
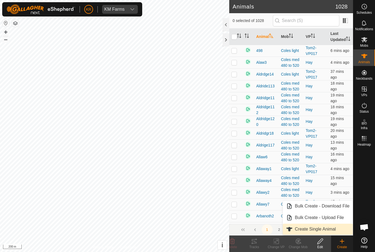
click at [336, 231] on link "Create Single Animal" at bounding box center [318, 228] width 70 height 11
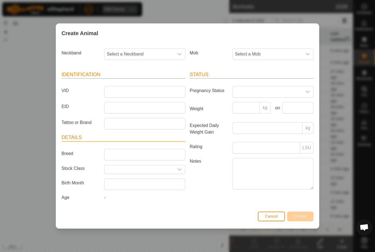
click at [141, 51] on span "Select a Neckband" at bounding box center [139, 54] width 69 height 11
type input "1"
type input "22715"
click at [138, 80] on li "2271574673" at bounding box center [145, 82] width 80 height 11
click at [280, 51] on span "Select a Mob" at bounding box center [267, 54] width 69 height 11
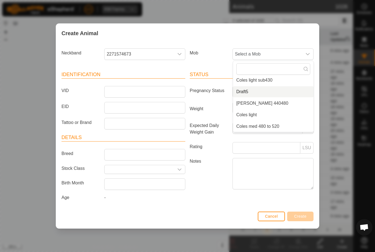
click at [263, 89] on li "Draft5" at bounding box center [273, 91] width 80 height 11
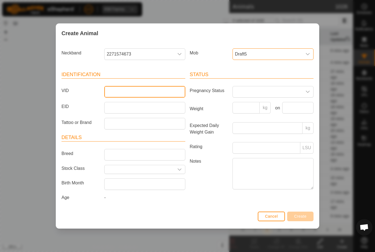
click at [158, 89] on input "VID" at bounding box center [144, 92] width 81 height 12
type input "Kr28"
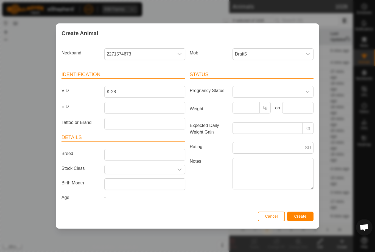
click at [298, 213] on button "Create" at bounding box center [300, 216] width 26 height 10
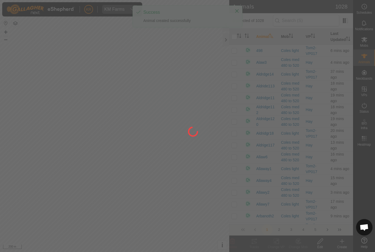
click at [340, 241] on div at bounding box center [187, 126] width 375 height 252
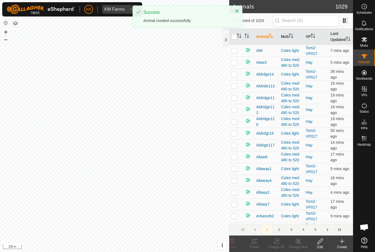
click at [340, 243] on icon at bounding box center [342, 241] width 7 height 7
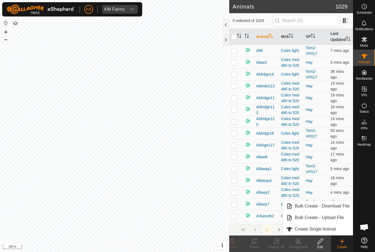
click at [335, 228] on span "Create Single Animal" at bounding box center [315, 229] width 41 height 7
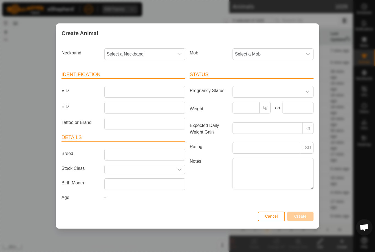
click at [132, 58] on span "Select a Neckband" at bounding box center [139, 54] width 69 height 11
type input "111"
click at [145, 79] on li "1113160468" at bounding box center [145, 82] width 80 height 11
click at [276, 50] on span "Select a Mob" at bounding box center [267, 54] width 69 height 11
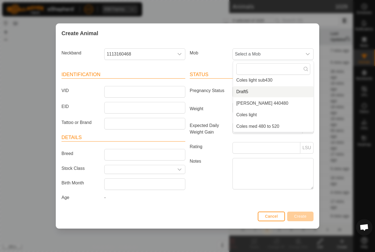
click at [271, 90] on li "Draft5" at bounding box center [273, 91] width 80 height 11
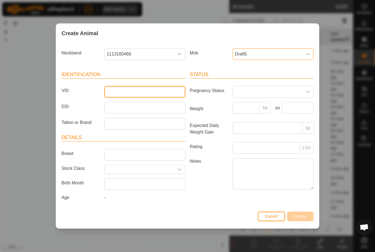
click at [159, 86] on input "VID" at bounding box center [144, 92] width 81 height 12
type input "Kr29"
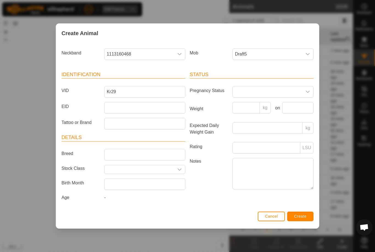
click at [301, 211] on div "Cancel Create" at bounding box center [187, 218] width 263 height 19
click at [306, 217] on span "Create" at bounding box center [300, 216] width 12 height 4
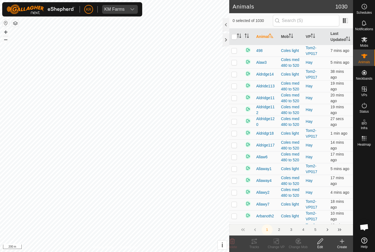
click at [339, 243] on icon at bounding box center [342, 241] width 7 height 7
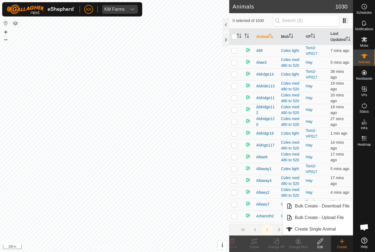
click at [336, 231] on span "Create Single Animal" at bounding box center [315, 229] width 41 height 7
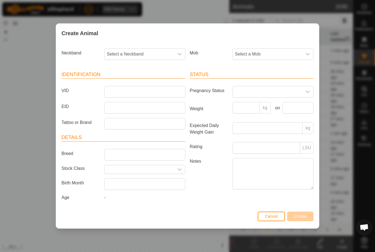
click at [147, 52] on span "Select a Neckband" at bounding box center [139, 54] width 69 height 11
type input "0"
type input "32478"
click at [147, 79] on li "3247817948" at bounding box center [145, 82] width 80 height 11
click at [291, 51] on span "Select a Mob" at bounding box center [267, 54] width 69 height 11
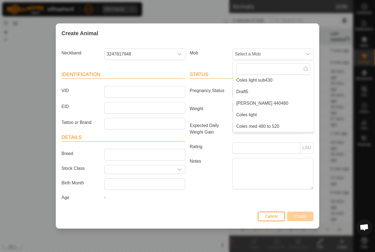
click at [271, 87] on li "Draft5" at bounding box center [273, 91] width 80 height 11
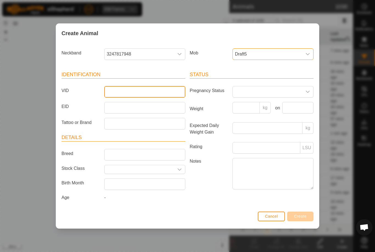
click at [159, 89] on input "VID" at bounding box center [144, 92] width 81 height 12
type input "Kr30"
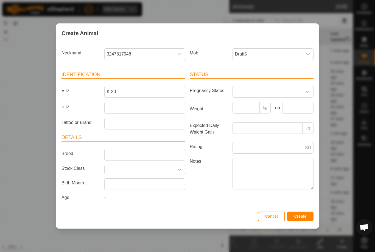
click at [302, 209] on div "Status Pregnancy Status Weight kg on Expected Daily Weight Gain kg Rating LSU N…" at bounding box center [251, 136] width 128 height 145
click at [313, 218] on button "Create" at bounding box center [300, 216] width 26 height 10
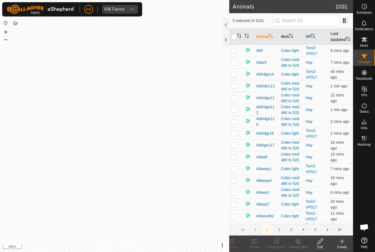
click at [343, 242] on icon at bounding box center [342, 241] width 7 height 7
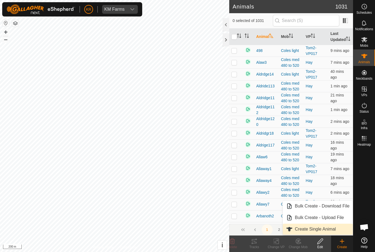
click at [333, 228] on span "Create Single Animal" at bounding box center [315, 229] width 41 height 7
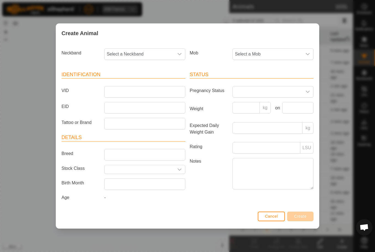
click at [151, 54] on span "Select a Neckband" at bounding box center [139, 54] width 69 height 11
type input "18128"
click at [142, 80] on li "1812827081" at bounding box center [145, 82] width 80 height 11
click at [266, 54] on span "Select a Mob" at bounding box center [267, 54] width 69 height 11
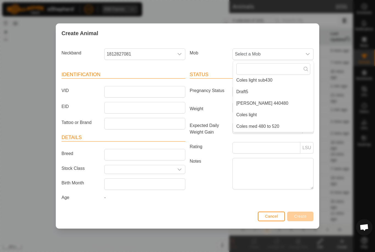
click at [272, 88] on li "Draft5" at bounding box center [273, 91] width 80 height 11
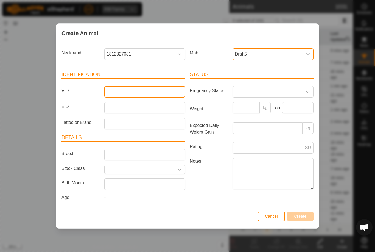
click at [162, 91] on input "VID" at bounding box center [144, 92] width 81 height 12
type input "Kr31"
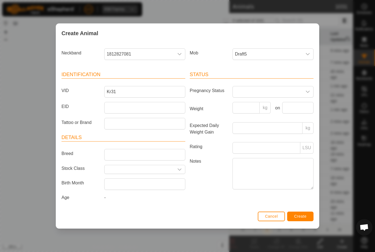
click at [301, 211] on div "Cancel Create" at bounding box center [187, 218] width 263 height 19
click at [307, 215] on button "Create" at bounding box center [300, 216] width 26 height 10
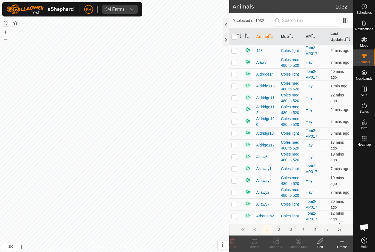
click at [343, 242] on icon at bounding box center [342, 241] width 7 height 7
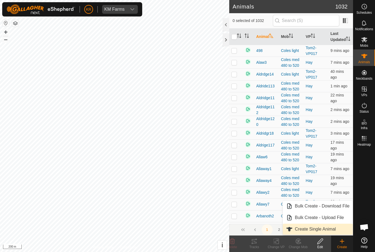
click at [335, 228] on span "Create Single Animal" at bounding box center [315, 229] width 41 height 7
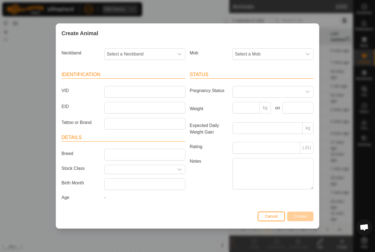
click at [259, 49] on span "Select a Mob" at bounding box center [267, 54] width 69 height 11
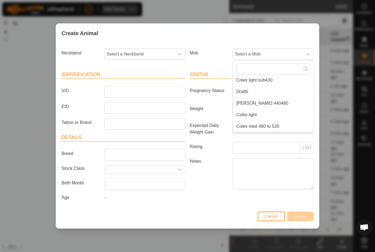
click at [276, 89] on li "Draft5" at bounding box center [273, 91] width 80 height 11
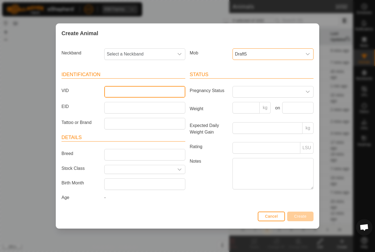
click at [159, 88] on input "VID" at bounding box center [144, 92] width 81 height 12
type input "Kr32"
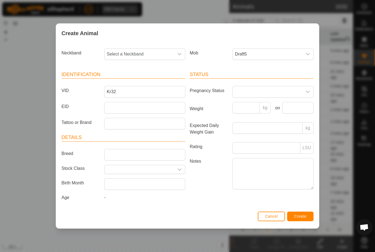
click at [138, 54] on span "Select a Neckband" at bounding box center [139, 54] width 69 height 11
type input "1"
type input "2383"
click at [142, 79] on li "2383879198" at bounding box center [145, 82] width 80 height 11
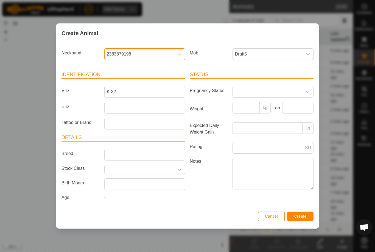
click at [303, 213] on button "Create" at bounding box center [300, 216] width 26 height 10
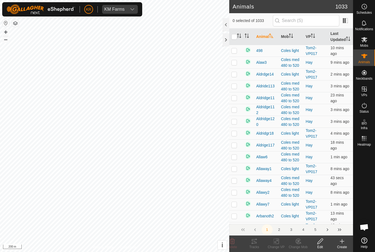
click at [342, 237] on div "Create" at bounding box center [342, 243] width 22 height 16
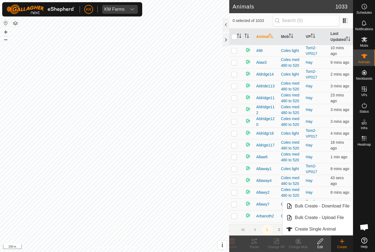
click at [321, 224] on link "Create Single Animal" at bounding box center [318, 228] width 70 height 11
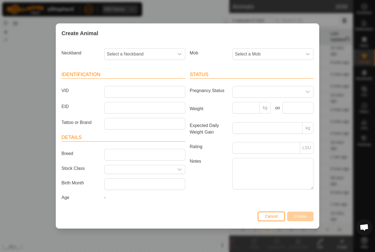
click at [254, 51] on span "Select a Mob" at bounding box center [267, 54] width 69 height 11
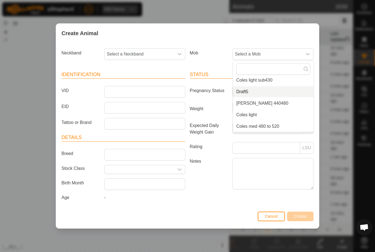
click at [268, 88] on li "Draft5" at bounding box center [273, 91] width 80 height 11
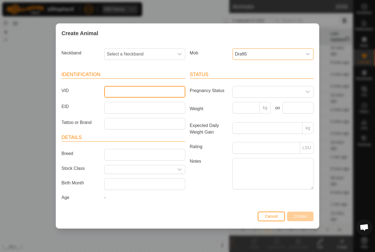
click at [131, 87] on input "VID" at bounding box center [144, 92] width 81 height 12
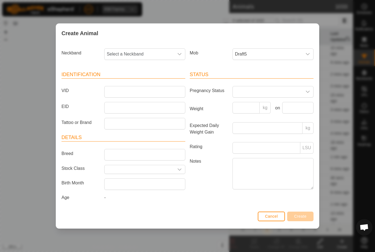
click at [138, 49] on span "Select a Neckband" at bounding box center [139, 54] width 69 height 11
type input "116"
click at [146, 89] on li "1160148922" at bounding box center [145, 93] width 80 height 11
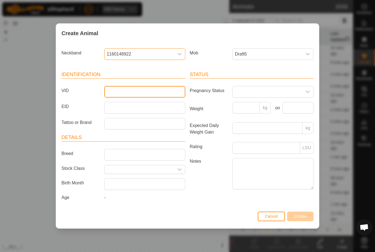
click at [164, 88] on input "VID" at bounding box center [144, 92] width 81 height 12
type input "Kr33"
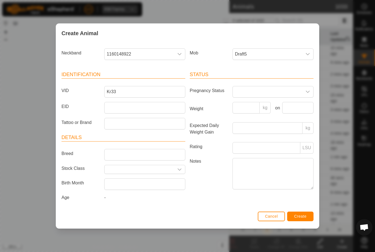
click at [302, 209] on div "Status Pregnancy Status Weight kg on Expected Daily Weight Gain kg Rating LSU N…" at bounding box center [251, 136] width 128 height 145
click at [304, 216] on span "Create" at bounding box center [300, 216] width 12 height 4
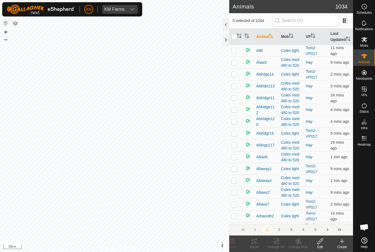
click at [340, 240] on icon at bounding box center [342, 241] width 7 height 7
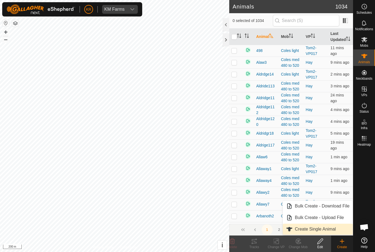
click at [322, 226] on span "Create Single Animal" at bounding box center [315, 229] width 41 height 7
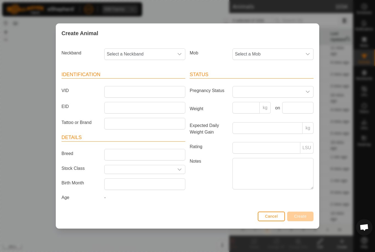
click at [133, 56] on span "Select a Neckband" at bounding box center [139, 54] width 69 height 11
type input "00015"
click at [134, 79] on li "0001532548" at bounding box center [145, 82] width 80 height 11
click at [272, 54] on span "Select a Mob" at bounding box center [267, 54] width 69 height 11
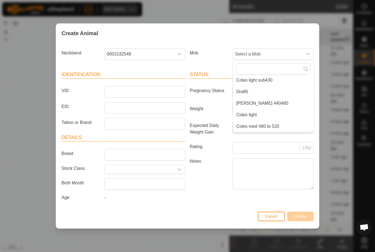
click at [269, 88] on li "Draft5" at bounding box center [273, 91] width 80 height 11
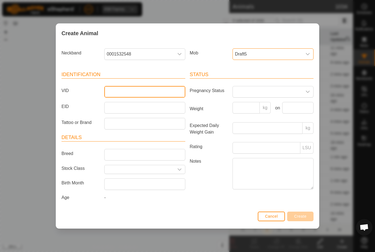
click at [157, 89] on input "VID" at bounding box center [144, 92] width 81 height 12
type input "Kr34"
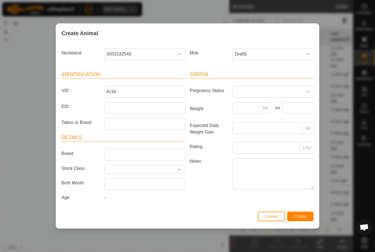
click at [295, 214] on button "Create" at bounding box center [300, 216] width 26 height 10
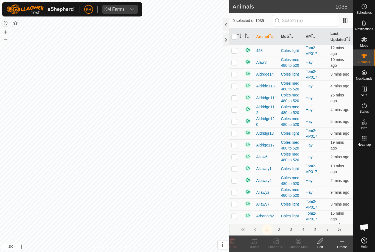
click at [342, 243] on icon at bounding box center [342, 241] width 7 height 7
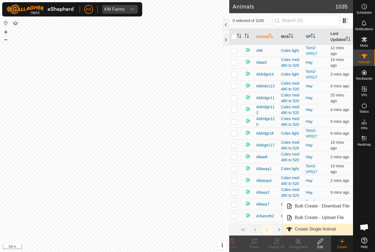
click at [336, 230] on link "Create Single Animal" at bounding box center [318, 228] width 70 height 11
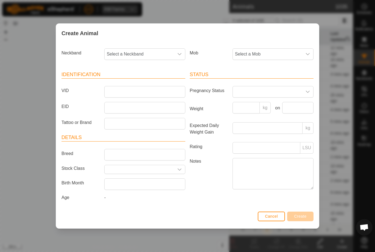
click at [140, 52] on span "Select a Neckband" at bounding box center [139, 54] width 69 height 11
type input "21457"
click at [146, 88] on li "2145756095" at bounding box center [145, 93] width 80 height 11
click at [280, 49] on span "Select a Mob" at bounding box center [267, 54] width 69 height 11
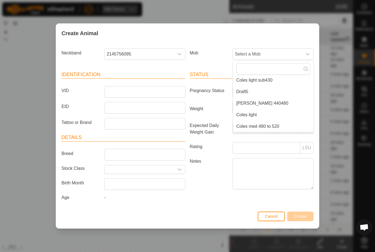
click at [269, 88] on li "Draft5" at bounding box center [273, 91] width 80 height 11
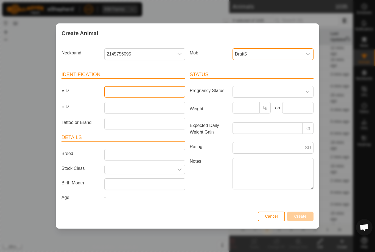
click at [153, 86] on input "VID" at bounding box center [144, 92] width 81 height 12
type input "Kr35"
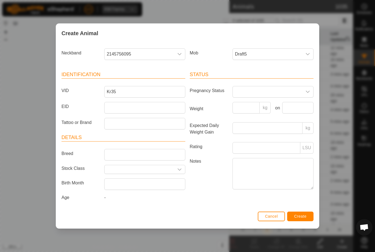
click at [303, 217] on span "Create" at bounding box center [300, 216] width 12 height 4
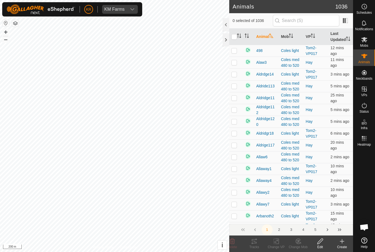
click at [343, 242] on icon at bounding box center [342, 241] width 7 height 7
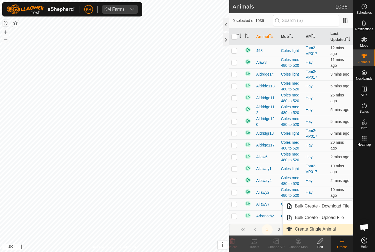
click at [331, 227] on span "Create Single Animal" at bounding box center [315, 229] width 41 height 7
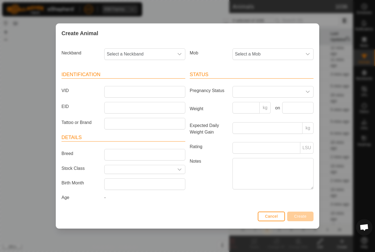
click at [148, 52] on span "Select a Neckband" at bounding box center [139, 54] width 69 height 11
type input "2"
type input "2406"
click at [148, 78] on li "2406831210" at bounding box center [145, 82] width 80 height 11
click at [280, 52] on span "Select a Mob" at bounding box center [267, 54] width 69 height 11
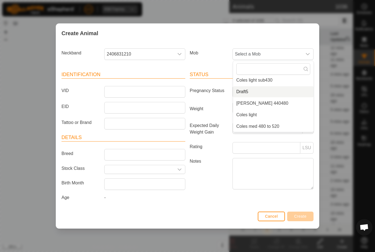
click at [274, 89] on li "Draft5" at bounding box center [273, 91] width 80 height 11
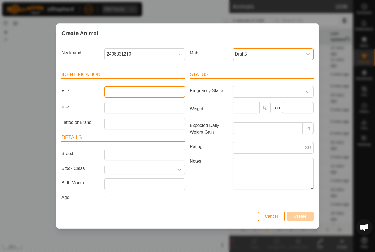
click at [147, 88] on input "VID" at bounding box center [144, 92] width 81 height 12
type input "Kr36"
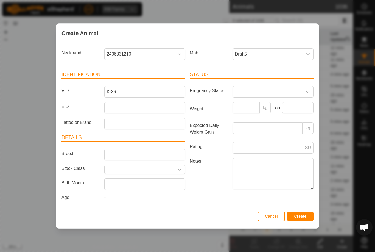
click at [302, 213] on button "Create" at bounding box center [300, 216] width 26 height 10
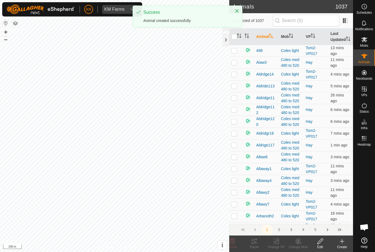
click at [342, 242] on icon at bounding box center [342, 241] width 0 height 4
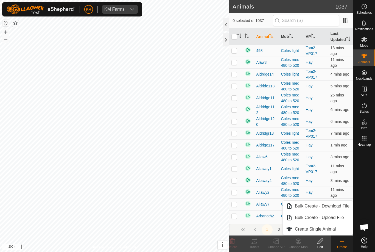
click at [330, 231] on span "Create Single Animal" at bounding box center [315, 229] width 41 height 7
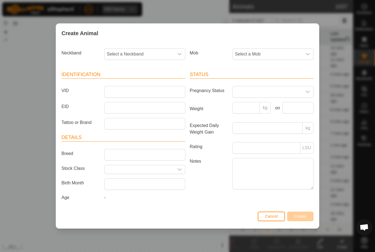
click at [150, 49] on span "Select a Neckband" at bounding box center [139, 54] width 69 height 11
type input "377"
click at [138, 89] on li "3779113570" at bounding box center [145, 93] width 80 height 11
click at [282, 49] on span "Select a Mob" at bounding box center [267, 54] width 69 height 11
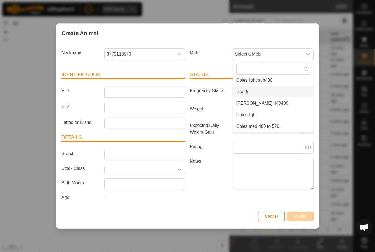
click at [264, 87] on li "Draft5" at bounding box center [273, 91] width 80 height 11
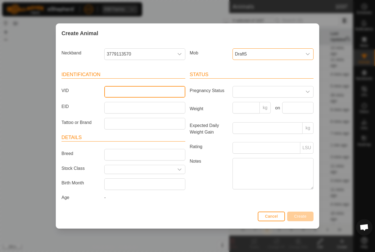
click at [155, 92] on input "VID" at bounding box center [144, 92] width 81 height 12
type input "Kr37"
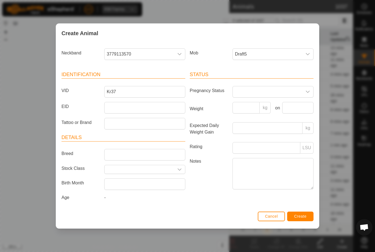
click at [297, 214] on button "Create" at bounding box center [300, 216] width 26 height 10
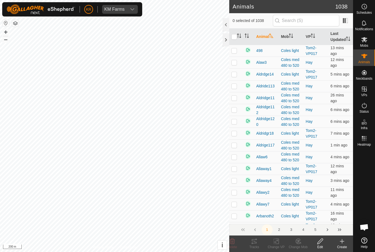
click at [344, 242] on icon at bounding box center [342, 241] width 7 height 7
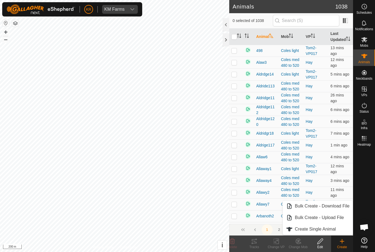
click at [342, 230] on link "Create Single Animal" at bounding box center [318, 228] width 70 height 11
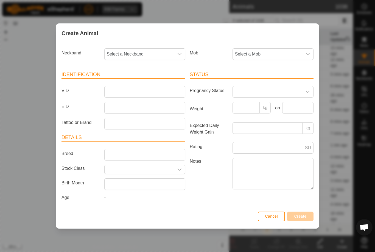
click at [156, 52] on span "Select a Neckband" at bounding box center [139, 54] width 69 height 11
type input "23250"
click at [144, 83] on li "2325050633" at bounding box center [145, 82] width 80 height 11
click at [278, 50] on span "Select a Mob" at bounding box center [267, 54] width 69 height 11
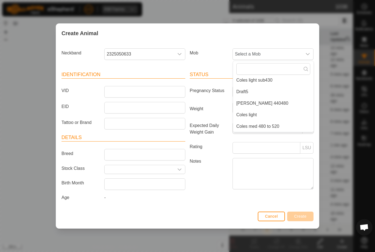
click at [271, 90] on li "Draft5" at bounding box center [273, 91] width 80 height 11
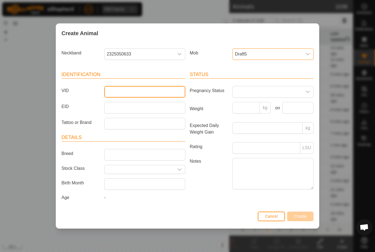
click at [164, 89] on input "VID" at bounding box center [144, 92] width 81 height 12
type input "Kr38"
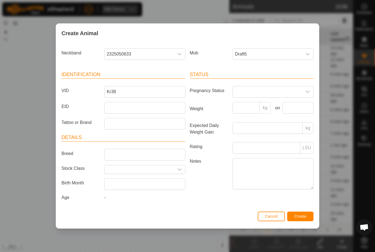
click at [302, 213] on button "Create" at bounding box center [300, 216] width 26 height 10
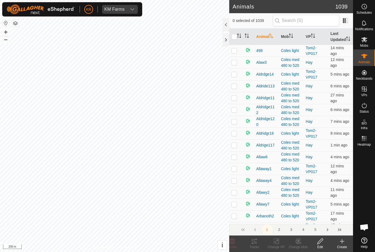
click at [338, 239] on create-svg-icon at bounding box center [342, 241] width 22 height 7
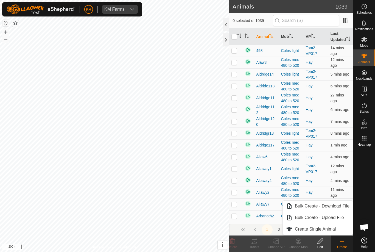
click at [327, 224] on link "Create Single Animal" at bounding box center [318, 228] width 70 height 11
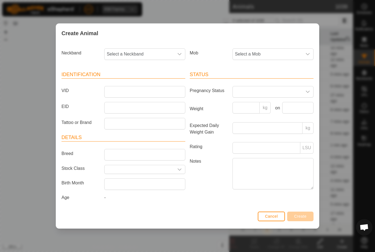
click at [143, 52] on span "Select a Neckband" at bounding box center [139, 54] width 69 height 11
type input "37079"
click at [141, 78] on li "3707993071" at bounding box center [145, 82] width 80 height 11
click at [259, 51] on span "Select a Mob" at bounding box center [267, 54] width 69 height 11
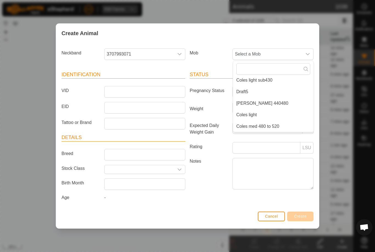
click at [271, 89] on li "Draft5" at bounding box center [273, 91] width 80 height 11
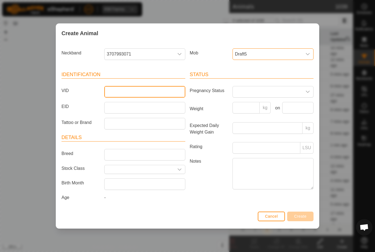
click at [155, 86] on input "VID" at bounding box center [144, 92] width 81 height 12
type input "Kr39"
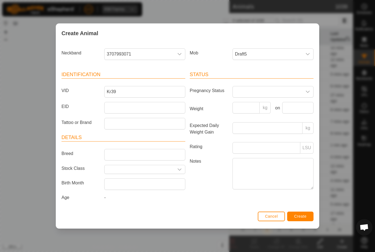
click at [301, 213] on button "Create" at bounding box center [300, 216] width 26 height 10
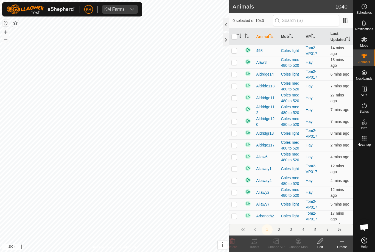
click at [341, 246] on div "Create" at bounding box center [342, 246] width 22 height 5
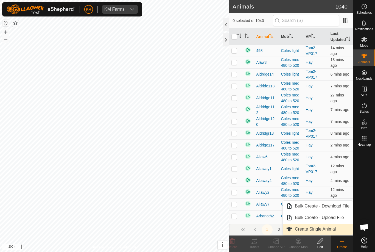
click at [333, 226] on span "Create Single Animal" at bounding box center [315, 229] width 41 height 7
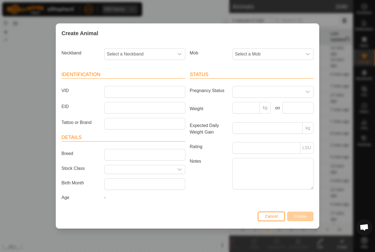
click at [142, 56] on span "Select a Neckband" at bounding box center [139, 54] width 69 height 11
type input "22235"
click at [143, 78] on li "2223588830" at bounding box center [145, 82] width 80 height 11
click at [261, 50] on span "Select a Mob" at bounding box center [267, 54] width 69 height 11
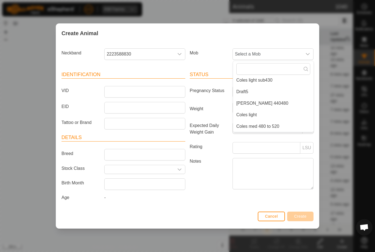
click at [268, 88] on li "Draft5" at bounding box center [273, 91] width 80 height 11
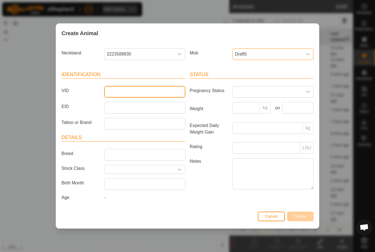
click at [159, 90] on input "VID" at bounding box center [144, 92] width 81 height 12
type input "Kr40"
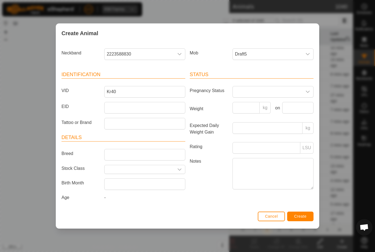
click at [302, 214] on button "Create" at bounding box center [300, 216] width 26 height 10
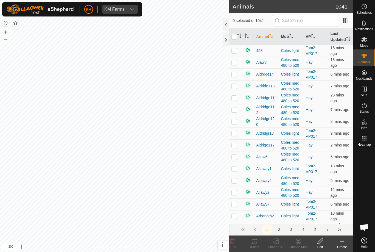
click at [342, 244] on div "Create" at bounding box center [342, 246] width 22 height 5
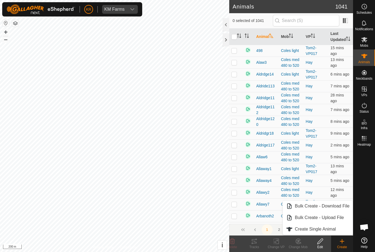
click at [329, 229] on span "Create Single Animal" at bounding box center [315, 229] width 41 height 7
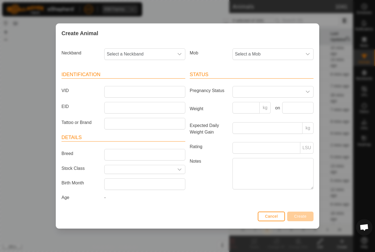
click at [147, 53] on span "Select a Neckband" at bounding box center [139, 54] width 69 height 11
type input "41374"
click at [140, 79] on li "4137449724" at bounding box center [145, 82] width 80 height 11
click at [272, 49] on span "Select a Mob" at bounding box center [267, 54] width 69 height 11
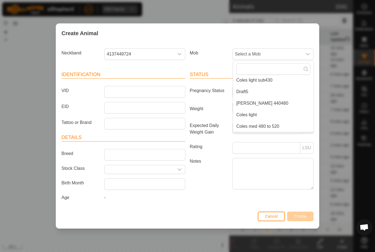
click at [275, 87] on li "Draft5" at bounding box center [273, 91] width 80 height 11
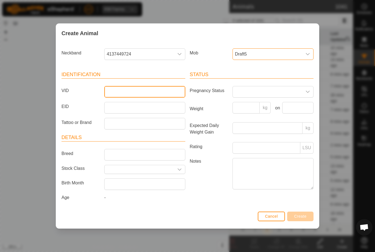
click at [159, 92] on input "VID" at bounding box center [144, 92] width 81 height 12
type input "Kr41"
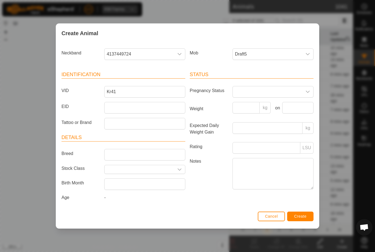
click at [299, 209] on div "Status Pregnancy Status Weight kg on Expected Daily Weight Gain kg Rating LSU N…" at bounding box center [251, 136] width 128 height 145
click at [304, 218] on span "Create" at bounding box center [300, 216] width 12 height 4
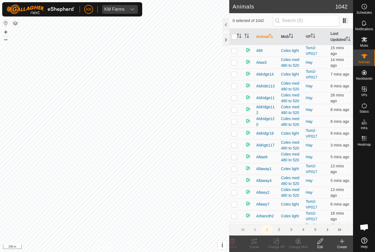
click at [342, 245] on div "Create" at bounding box center [342, 246] width 22 height 5
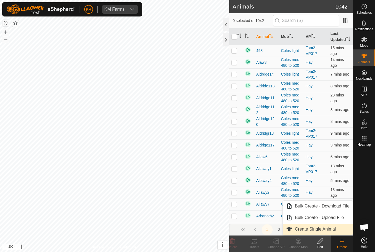
click at [335, 228] on span "Create Single Animal" at bounding box center [315, 229] width 41 height 7
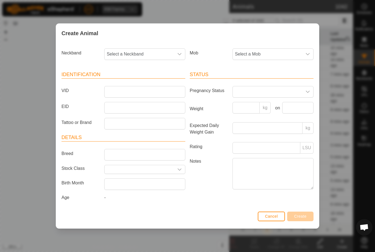
click at [266, 52] on span "Select a Mob" at bounding box center [267, 54] width 69 height 11
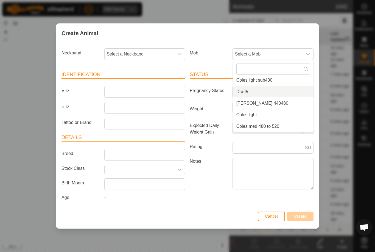
click at [280, 91] on li "Draft5" at bounding box center [273, 91] width 80 height 11
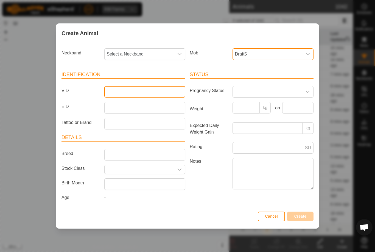
click at [155, 90] on input "VID" at bounding box center [144, 92] width 81 height 12
type input "Kr42"
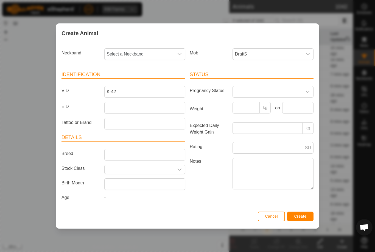
click at [144, 53] on span "Select a Neckband" at bounding box center [139, 54] width 69 height 11
type input "09789"
click at [147, 79] on li "0978946713" at bounding box center [145, 82] width 80 height 11
click at [313, 217] on button "Create" at bounding box center [300, 216] width 26 height 10
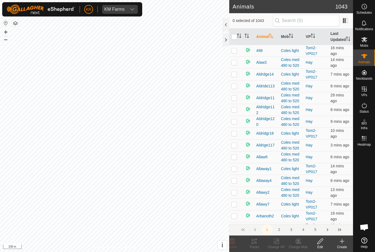
click at [343, 246] on div "Create" at bounding box center [342, 246] width 22 height 5
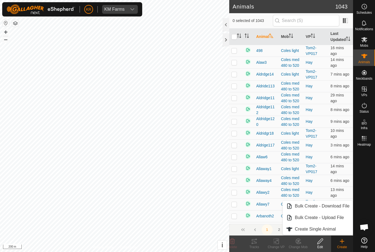
click at [329, 229] on span "Create Single Animal" at bounding box center [315, 229] width 41 height 7
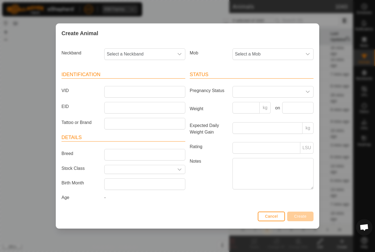
click at [143, 46] on div "Neckband Select a Neckband" at bounding box center [123, 56] width 128 height 20
click at [148, 44] on div "Neckband Select a Neckband Mob Select a Mob Identification VID EID Tattoo or Br…" at bounding box center [187, 126] width 263 height 167
click at [144, 53] on span "Select a Neckband" at bounding box center [139, 54] width 69 height 11
type input "07557"
click at [143, 80] on li "0755797304" at bounding box center [145, 82] width 80 height 11
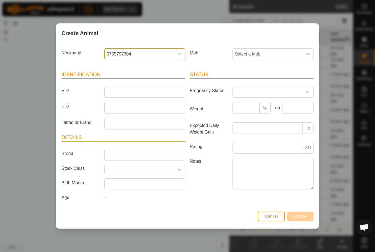
click at [264, 49] on span "Select a Mob" at bounding box center [267, 54] width 69 height 11
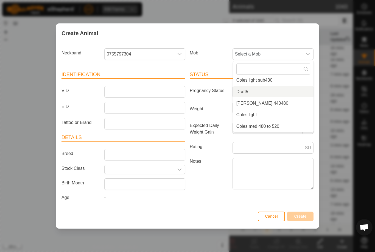
click at [271, 88] on li "Draft5" at bounding box center [273, 91] width 80 height 11
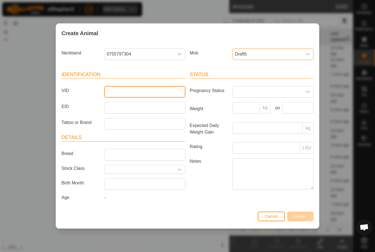
click at [153, 87] on input "VID" at bounding box center [144, 92] width 81 height 12
type input "Kr43"
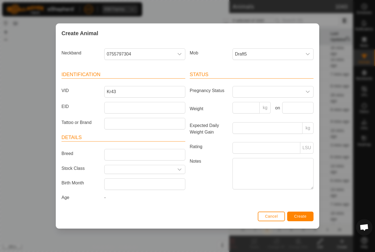
click at [298, 215] on button "Create" at bounding box center [300, 216] width 26 height 10
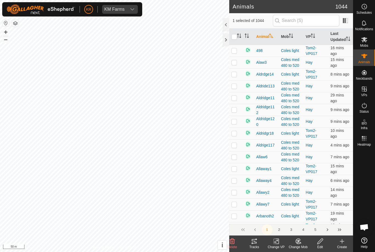
click at [296, 245] on div "Change Mob" at bounding box center [298, 246] width 22 height 5
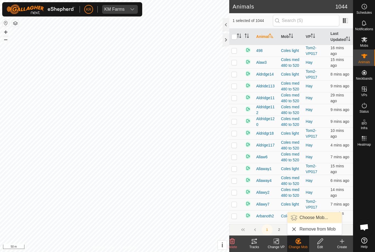
click at [313, 218] on span "Choose Mob..." at bounding box center [313, 217] width 29 height 7
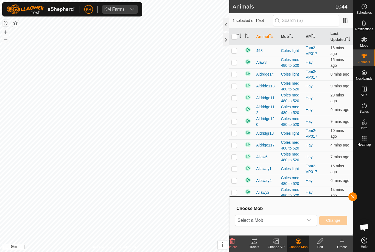
click at [307, 222] on icon "dropdown trigger" at bounding box center [309, 220] width 4 height 4
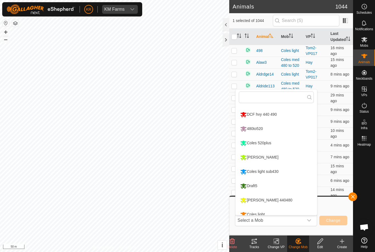
scroll to position [31, 0]
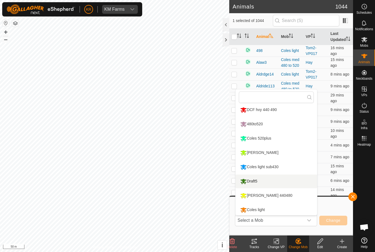
click at [292, 184] on li "Draft5" at bounding box center [276, 181] width 82 height 14
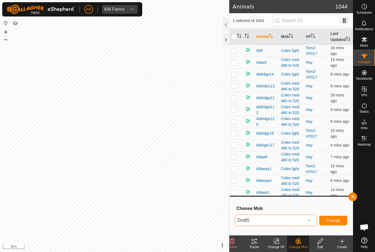
click at [334, 220] on span "Change" at bounding box center [333, 220] width 14 height 4
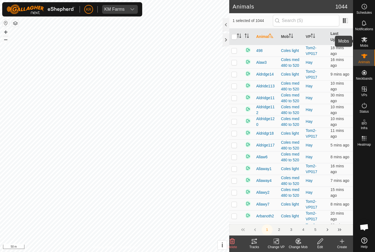
click at [368, 42] on es-mob-svg-icon at bounding box center [364, 39] width 10 height 9
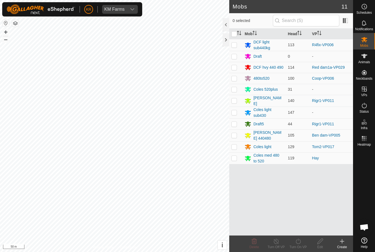
click at [271, 90] on div "Coles 520plus" at bounding box center [265, 89] width 24 height 6
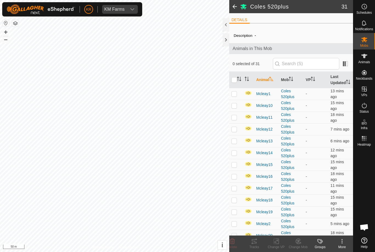
click at [236, 83] on input "checkbox" at bounding box center [233, 79] width 5 height 5
checkbox input "true"
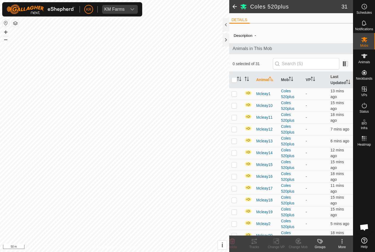
checkbox input "true"
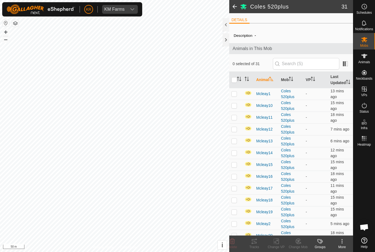
checkbox input "true"
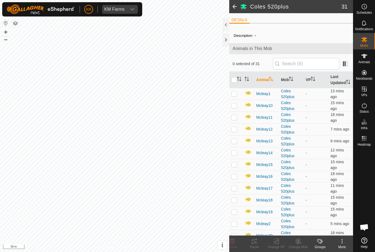
checkbox input "true"
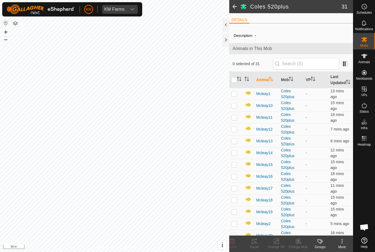
checkbox input "true"
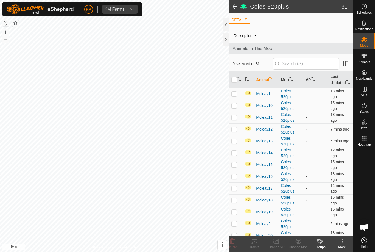
checkbox input "true"
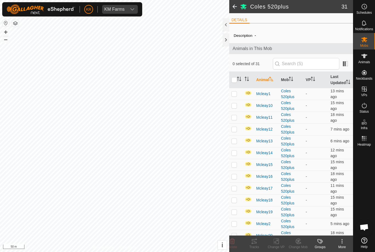
checkbox input "true"
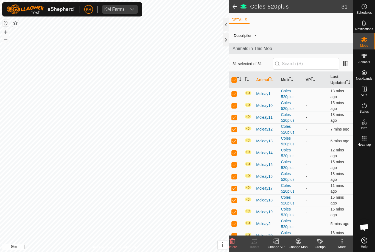
click at [301, 243] on icon at bounding box center [299, 242] width 1 height 1
click at [319, 218] on span "Choose Mob..." at bounding box center [313, 217] width 29 height 7
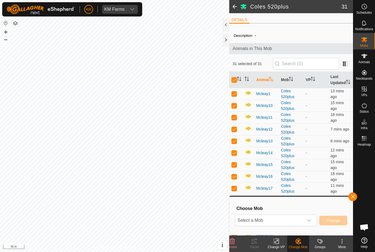
click at [294, 221] on span "Select a Mob" at bounding box center [269, 220] width 68 height 11
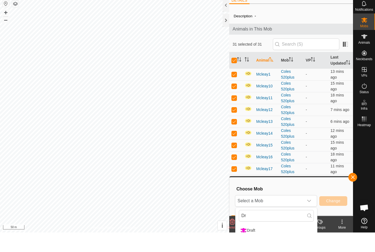
scroll to position [19, 0]
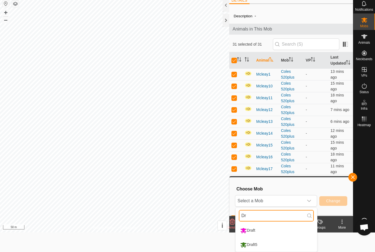
type input "Dr"
click at [266, 243] on li "Draft5" at bounding box center [276, 245] width 82 height 14
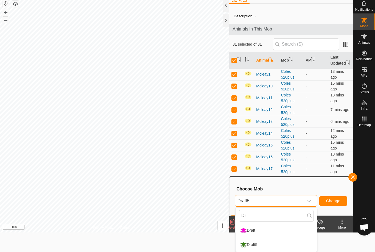
scroll to position [0, 0]
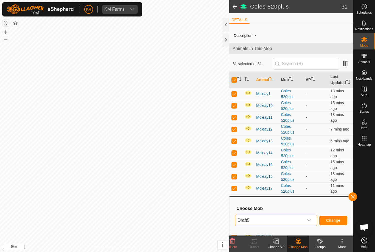
click at [333, 220] on span "Change" at bounding box center [333, 220] width 14 height 4
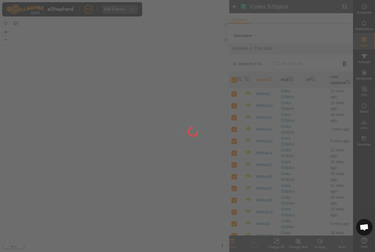
checkbox input "false"
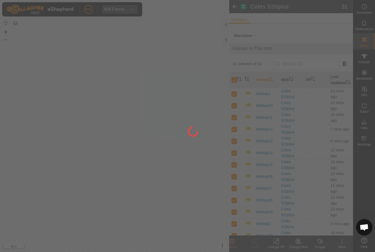
checkbox input "false"
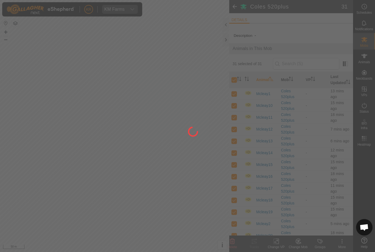
checkbox input "false"
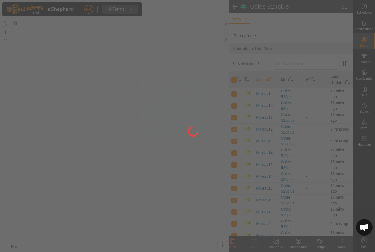
checkbox input "false"
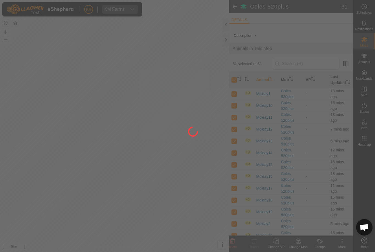
checkbox input "false"
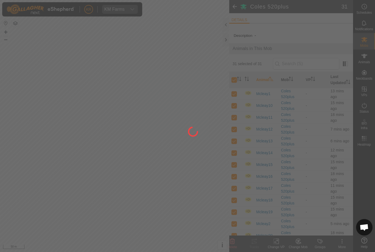
checkbox input "false"
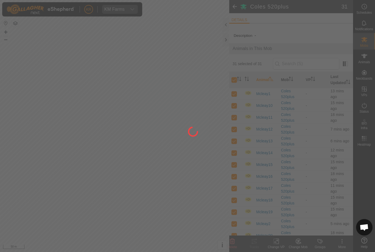
checkbox input "false"
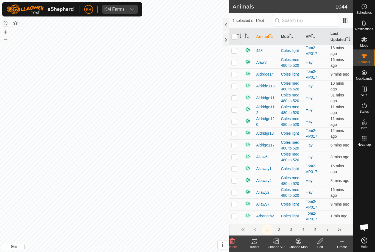
click at [270, 243] on change-vp-svg-icon at bounding box center [276, 241] width 22 height 7
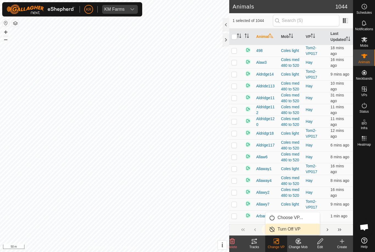
click at [296, 228] on span "Turn Off VP" at bounding box center [288, 229] width 23 height 7
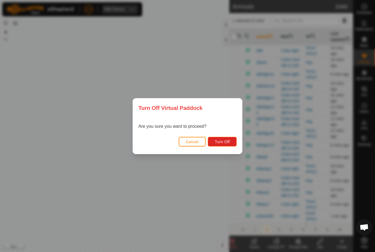
click at [224, 144] on button "Turn Off" at bounding box center [222, 142] width 29 height 10
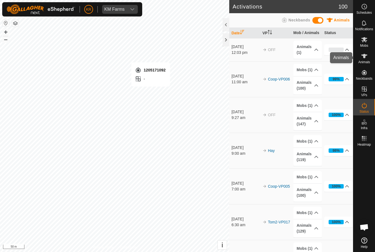
click at [364, 61] on span "Animals" at bounding box center [364, 61] width 12 height 3
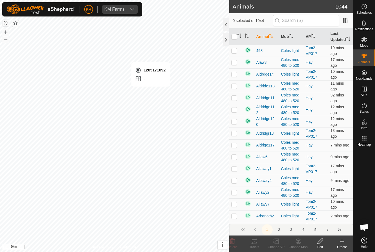
click at [340, 246] on div "Create" at bounding box center [342, 246] width 22 height 5
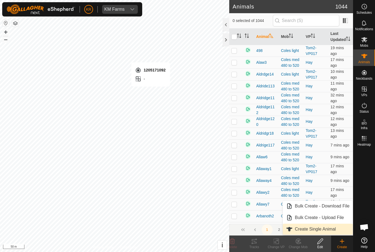
click at [322, 229] on span "Create Single Animal" at bounding box center [315, 229] width 41 height 7
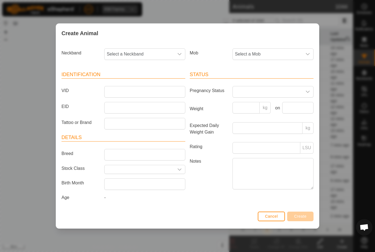
click at [169, 54] on span "Select a Neckband" at bounding box center [139, 54] width 69 height 11
type input "12051"
click at [144, 81] on li "1205171092" at bounding box center [145, 82] width 80 height 11
click at [281, 51] on span "Select a Mob" at bounding box center [267, 54] width 69 height 11
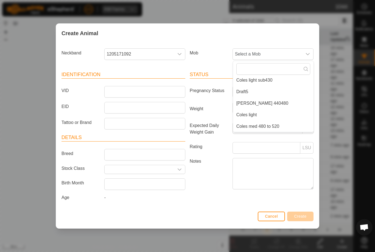
scroll to position [83, 0]
click at [273, 88] on li "Draft5" at bounding box center [273, 91] width 80 height 11
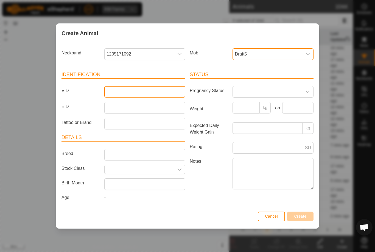
click at [151, 88] on input "VID" at bounding box center [144, 92] width 81 height 12
type input "Kr44"
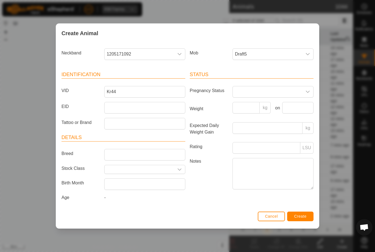
click at [299, 213] on button "Create" at bounding box center [300, 216] width 26 height 10
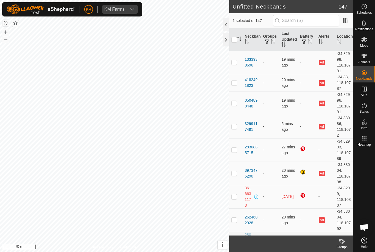
checkbox input "true"
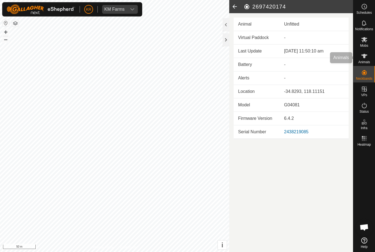
click at [368, 58] on es-animals-svg-icon at bounding box center [364, 56] width 10 height 9
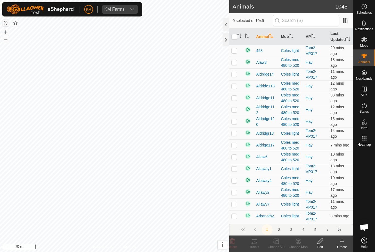
click at [342, 247] on div "Create" at bounding box center [342, 246] width 22 height 5
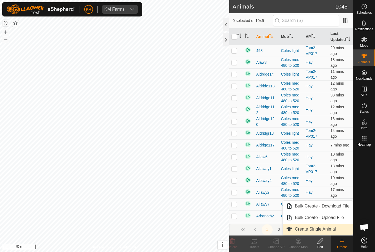
click at [320, 229] on span "Create Single Animal" at bounding box center [315, 229] width 41 height 7
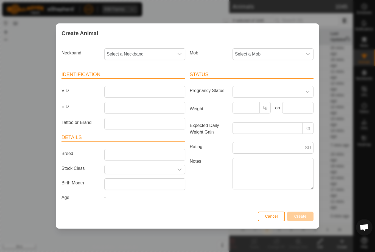
click at [162, 50] on span "Select a Neckband" at bounding box center [139, 54] width 69 height 11
type input "2697"
click at [155, 86] on li "2697420174" at bounding box center [145, 82] width 80 height 11
click at [285, 53] on span "Select a Mob" at bounding box center [267, 54] width 69 height 11
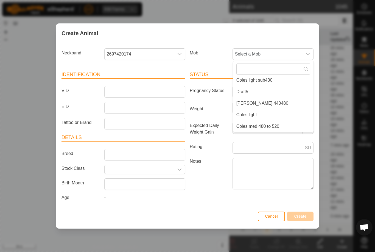
scroll to position [83, 0]
click at [263, 91] on li "Draft5" at bounding box center [273, 91] width 80 height 11
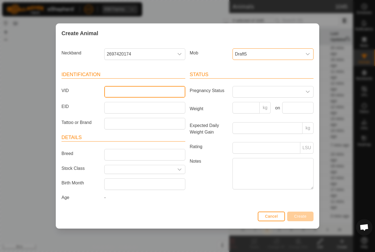
click at [157, 88] on input "VID" at bounding box center [144, 92] width 81 height 12
type input "Kr45"
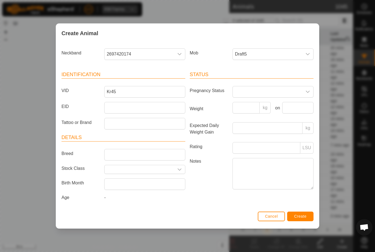
click at [304, 217] on span "Create" at bounding box center [300, 216] width 12 height 4
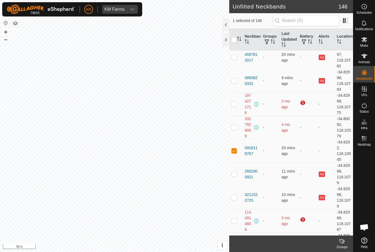
scroll to position [434, 0]
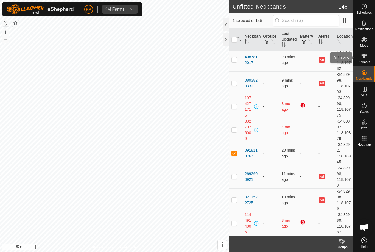
click at [364, 57] on icon at bounding box center [364, 56] width 6 height 4
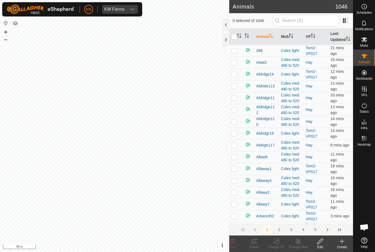
click at [339, 241] on icon at bounding box center [342, 241] width 7 height 7
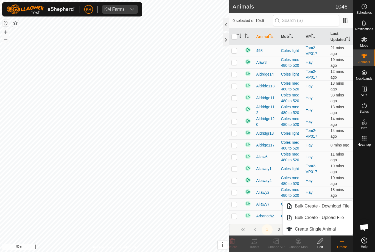
click at [324, 229] on span "Create Single Animal" at bounding box center [315, 229] width 41 height 7
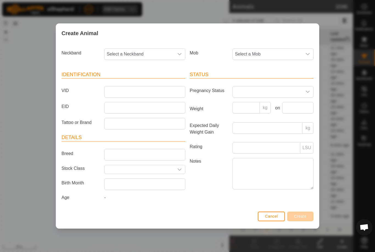
click at [163, 51] on span "Select a Neckband" at bounding box center [139, 54] width 69 height 11
type input "091"
click at [152, 82] on li "0918118767" at bounding box center [145, 82] width 80 height 11
click at [277, 55] on span "Select a Mob" at bounding box center [267, 54] width 69 height 11
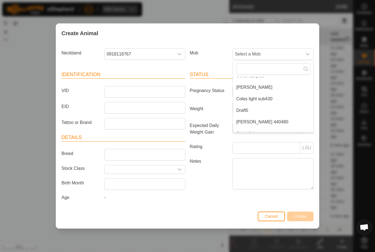
scroll to position [64, 0]
click at [260, 110] on li "Draft5" at bounding box center [273, 110] width 80 height 11
click at [259, 109] on input "Weight" at bounding box center [245, 108] width 27 height 12
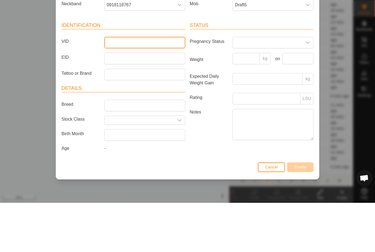
click at [144, 86] on input "VID" at bounding box center [144, 92] width 81 height 12
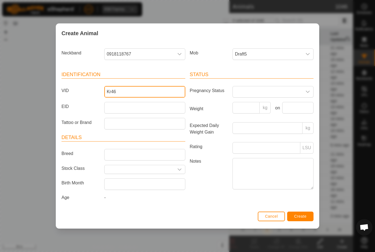
type input "Kr46"
click at [304, 217] on span "Create" at bounding box center [300, 216] width 12 height 4
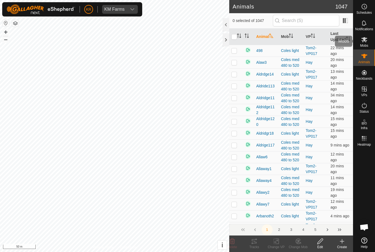
click at [367, 45] on span "Mobs" at bounding box center [364, 45] width 8 height 3
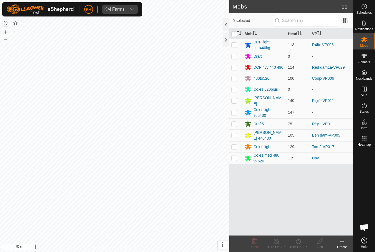
click at [275, 89] on div "Coles 520plus" at bounding box center [265, 89] width 24 height 6
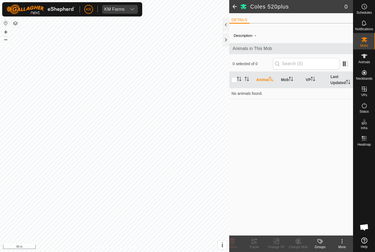
click at [335, 245] on div "More" at bounding box center [342, 246] width 22 height 5
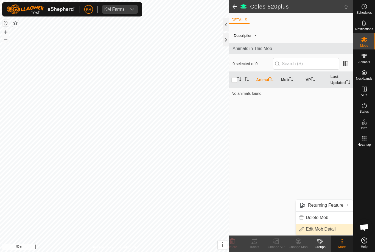
click at [330, 229] on span "Edit Mob Detail" at bounding box center [321, 229] width 30 height 7
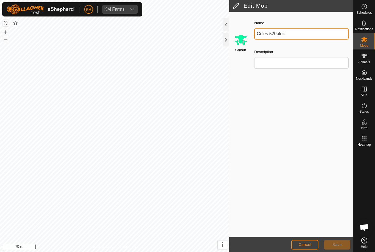
click at [305, 36] on input "Coles 520plus" at bounding box center [301, 34] width 94 height 12
type input "C"
type input "Heifers 480 520"
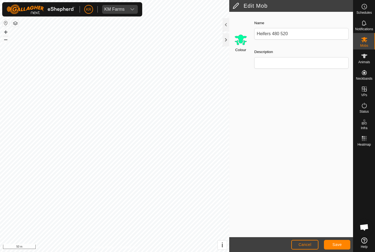
click at [338, 242] on button "Save" at bounding box center [337, 245] width 26 height 10
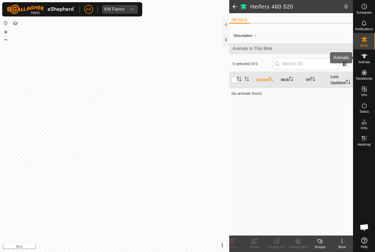
click at [368, 58] on es-animals-svg-icon at bounding box center [364, 56] width 10 height 9
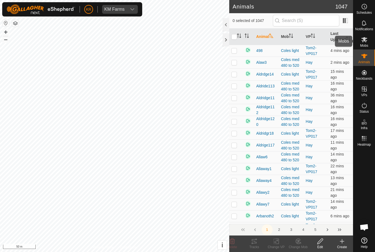
click at [367, 42] on es-mob-svg-icon at bounding box center [364, 39] width 10 height 9
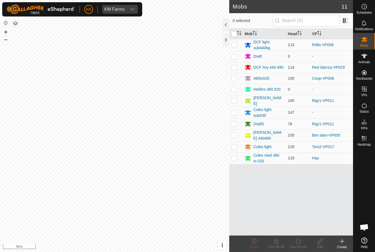
click at [259, 123] on div "Draft5" at bounding box center [258, 124] width 10 height 6
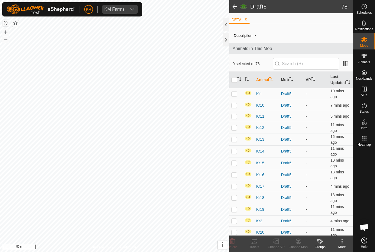
click at [235, 83] on input "checkbox" at bounding box center [233, 79] width 5 height 5
checkbox input "true"
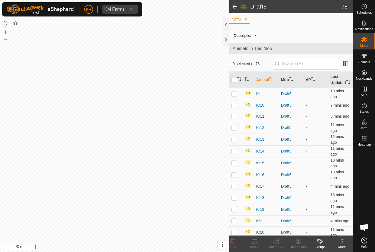
checkbox input "true"
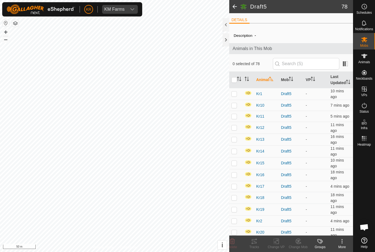
checkbox input "true"
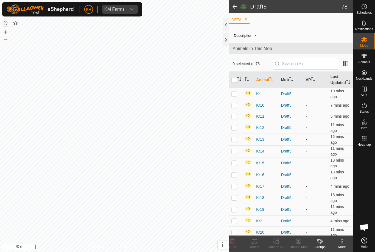
checkbox input "true"
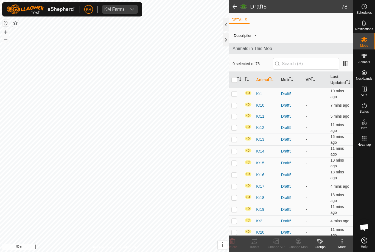
checkbox input "true"
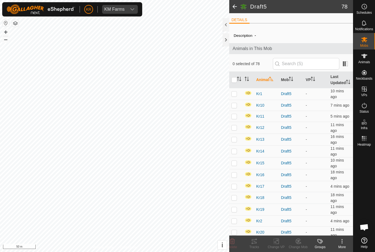
checkbox input "true"
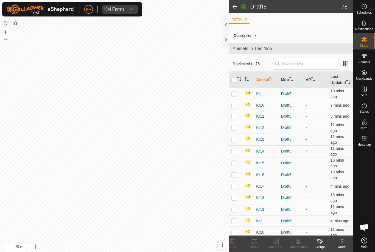
checkbox input "true"
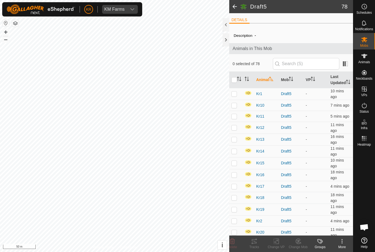
checkbox input "true"
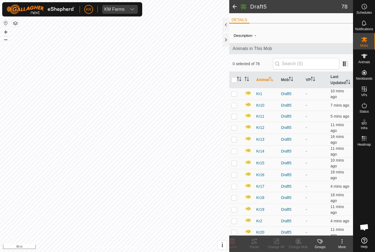
checkbox input "true"
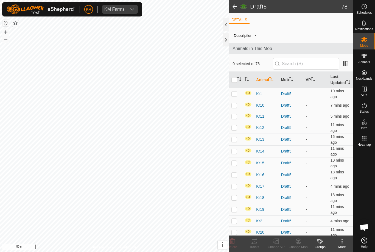
checkbox input "true"
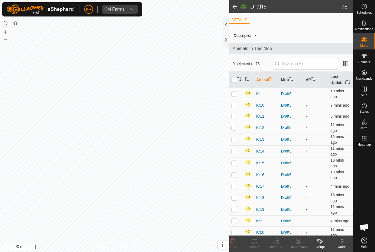
checkbox input "true"
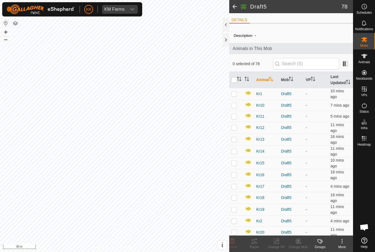
checkbox input "true"
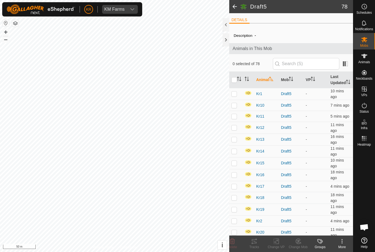
checkbox input "true"
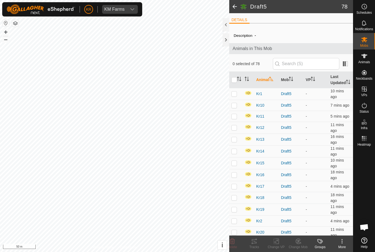
checkbox input "true"
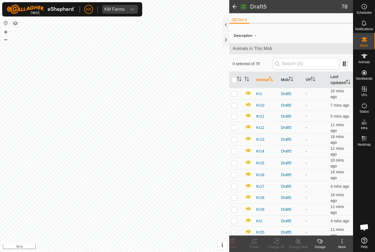
checkbox input "true"
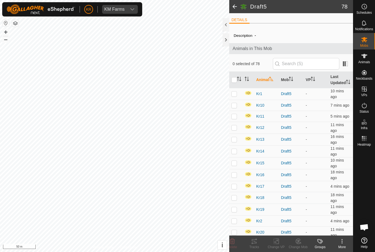
checkbox input "true"
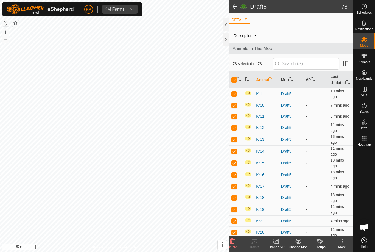
click at [297, 242] on icon at bounding box center [298, 241] width 7 height 7
click at [318, 217] on span "Choose Mob..." at bounding box center [313, 217] width 29 height 7
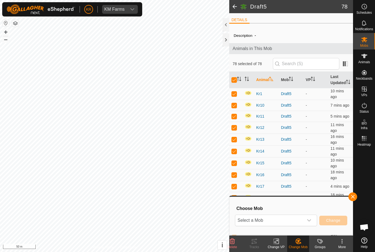
click at [303, 219] on span "Select a Mob" at bounding box center [269, 220] width 68 height 11
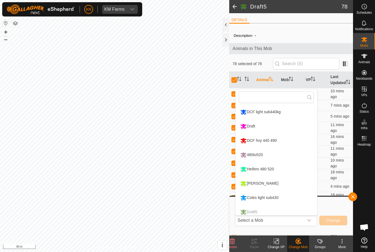
click at [270, 169] on div "Heifers 480 520" at bounding box center [257, 168] width 37 height 9
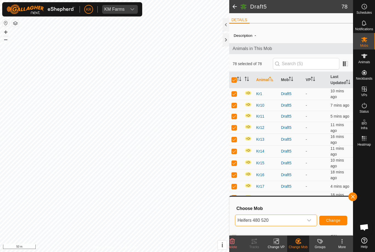
click at [334, 218] on span "Change" at bounding box center [333, 220] width 14 height 4
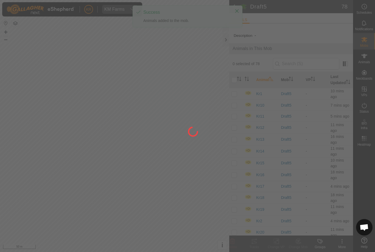
checkbox input "false"
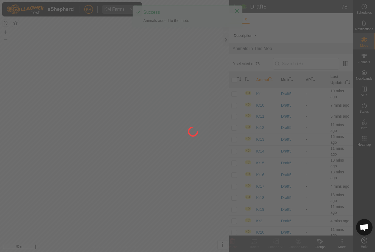
checkbox input "false"
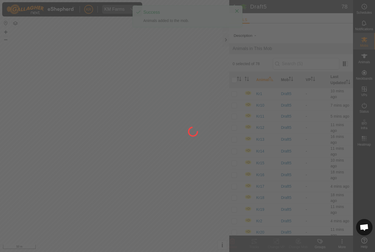
checkbox input "false"
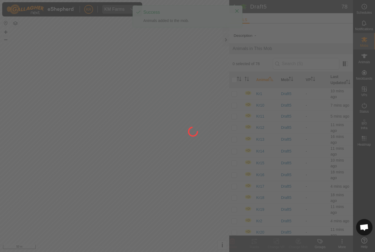
checkbox input "false"
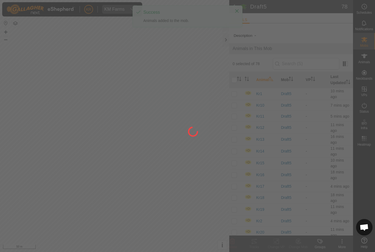
checkbox input "false"
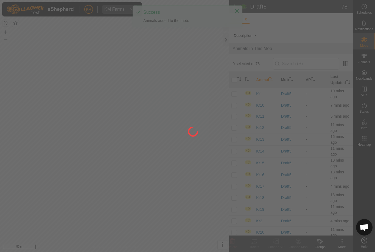
checkbox input "false"
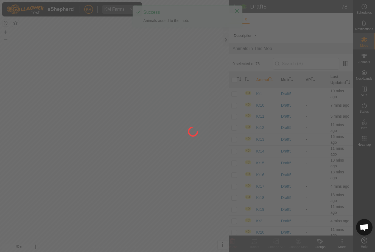
checkbox input "false"
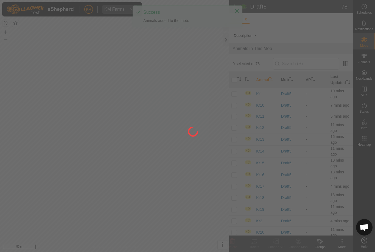
checkbox input "false"
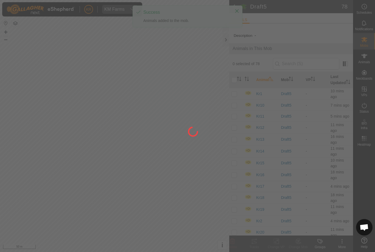
checkbox input "false"
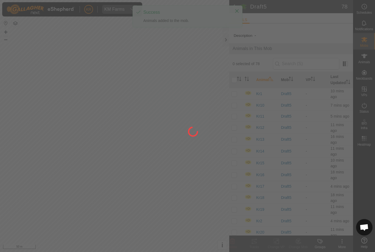
checkbox input "false"
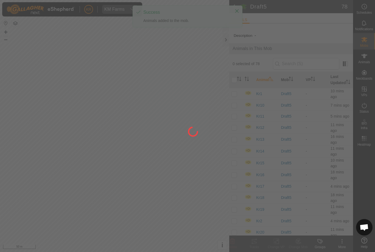
checkbox input "false"
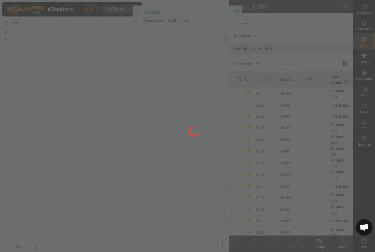
checkbox input "false"
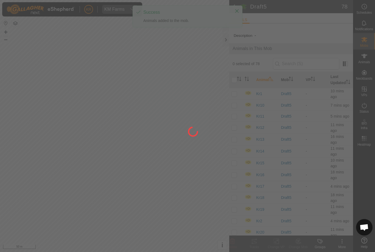
checkbox input "false"
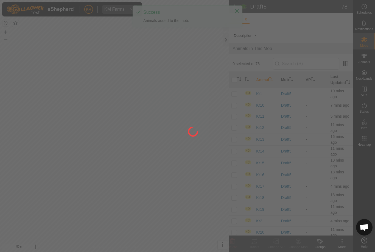
checkbox input "false"
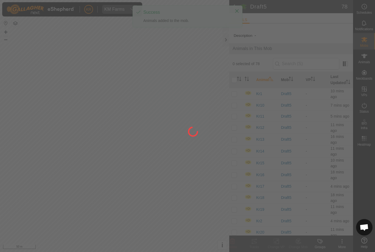
checkbox input "false"
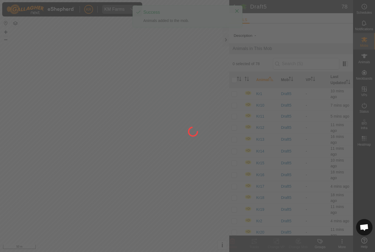
checkbox input "false"
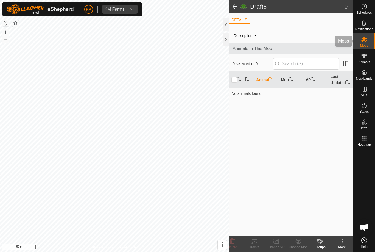
click at [369, 38] on es-mob-svg-icon at bounding box center [364, 39] width 10 height 9
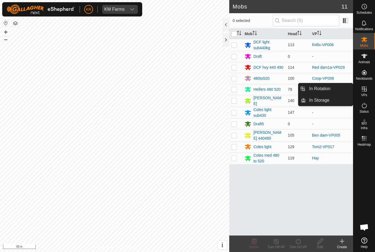
click at [332, 89] on link "In Rotation" at bounding box center [329, 88] width 47 height 11
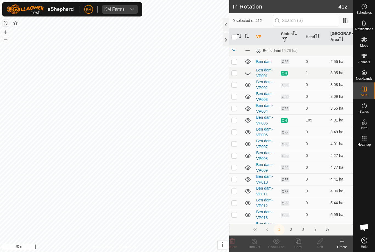
click at [343, 243] on icon at bounding box center [342, 241] width 7 height 7
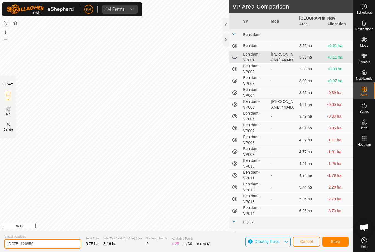
click at [53, 242] on input "[DATE] 120950" at bounding box center [42, 244] width 77 height 10
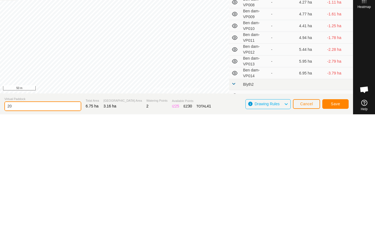
type input "2"
type input "Bull"
click at [334, 239] on span "Save" at bounding box center [335, 241] width 9 height 4
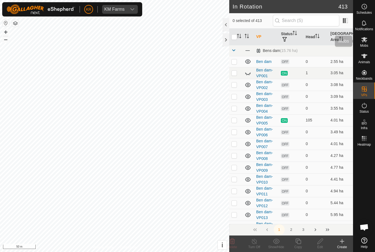
click at [369, 41] on es-mob-svg-icon at bounding box center [364, 39] width 10 height 9
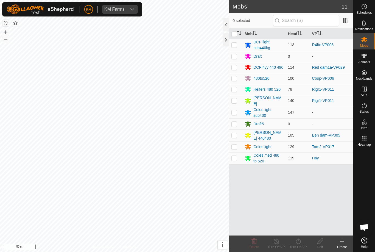
click at [234, 91] on p-checkbox at bounding box center [233, 89] width 5 height 4
checkbox input "true"
click at [300, 241] on icon at bounding box center [298, 241] width 7 height 7
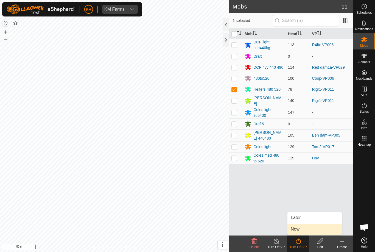
click at [303, 228] on link "Now" at bounding box center [314, 228] width 54 height 11
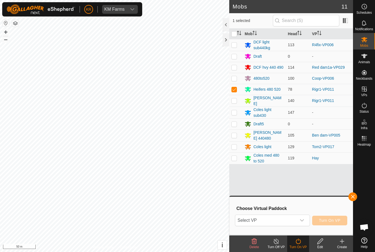
click at [275, 222] on span "Select VP" at bounding box center [265, 220] width 61 height 11
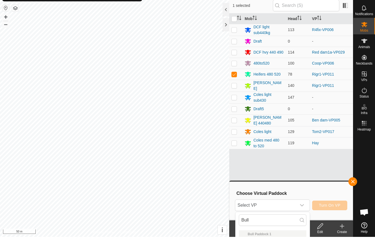
scroll to position [15, 0]
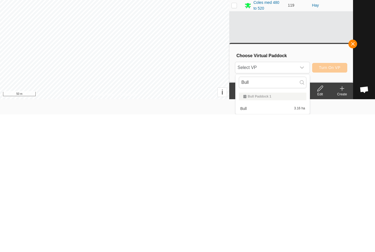
type input "Bull"
click at [292, 243] on div "Bull 3.16 ha" at bounding box center [273, 246] width 68 height 7
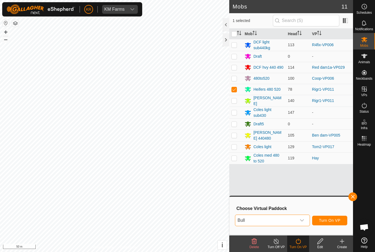
click at [328, 221] on span "Turn On VP" at bounding box center [329, 220] width 21 height 4
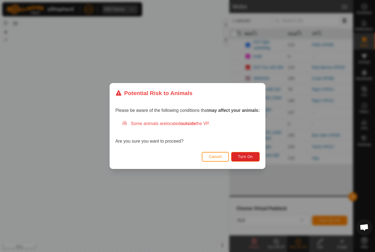
click at [254, 156] on button "Turn On" at bounding box center [245, 157] width 29 height 10
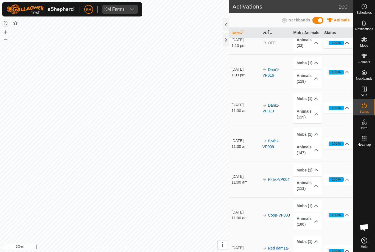
scroll to position [530, 0]
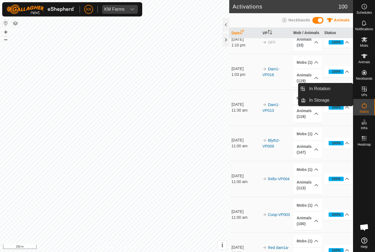
click at [337, 88] on link "In Rotation" at bounding box center [329, 88] width 47 height 11
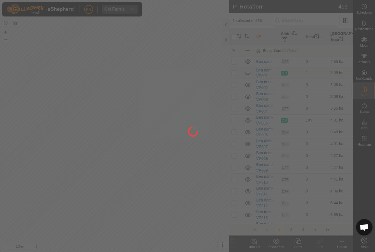
click at [334, 89] on div at bounding box center [187, 126] width 375 height 252
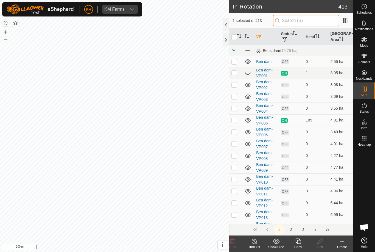
click at [314, 22] on input "text" at bounding box center [306, 21] width 66 height 12
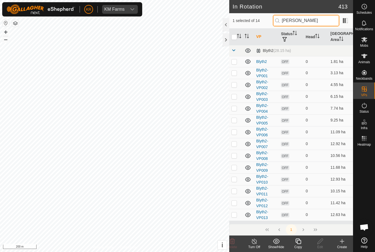
type input "[PERSON_NAME]"
click at [238, 177] on td at bounding box center [235, 179] width 13 height 12
checkbox input "true"
click at [234, 39] on input "checkbox" at bounding box center [233, 36] width 5 height 5
checkbox input "true"
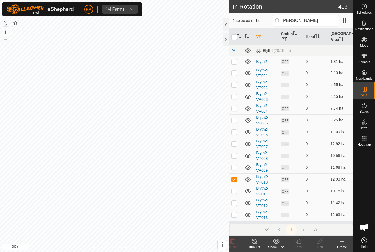
checkbox input "true"
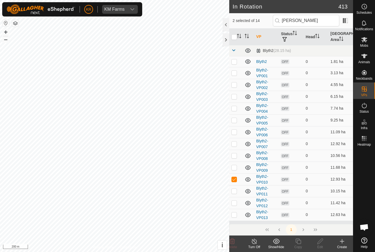
checkbox input "true"
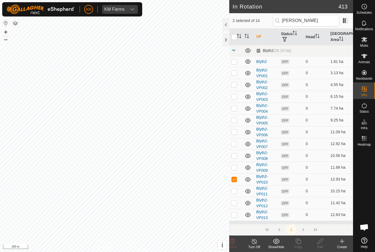
checkbox input "true"
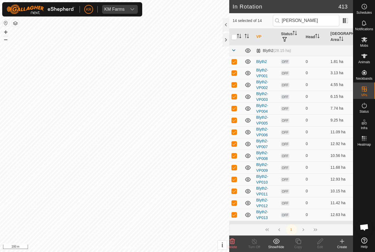
click at [239, 37] on icon "Activate to sort" at bounding box center [239, 36] width 4 height 4
click at [238, 37] on icon "Activate to sort" at bounding box center [239, 36] width 4 height 4
click at [234, 39] on input "checkbox" at bounding box center [233, 36] width 5 height 5
checkbox input "false"
click at [327, 22] on input "[PERSON_NAME]" at bounding box center [306, 21] width 66 height 12
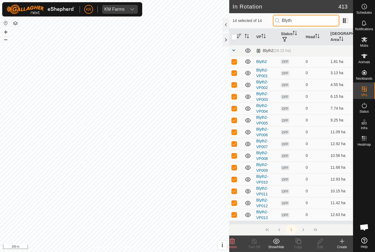
type input "Blyth"
click at [232, 39] on input "checkbox" at bounding box center [233, 36] width 5 height 5
click at [235, 38] on input "checkbox" at bounding box center [233, 36] width 5 height 5
click at [234, 37] on input "checkbox" at bounding box center [233, 36] width 5 height 5
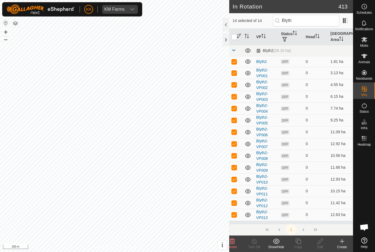
click at [232, 53] on link at bounding box center [233, 51] width 4 height 4
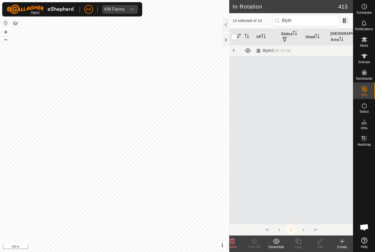
click at [236, 33] on th at bounding box center [235, 37] width 13 height 17
click at [233, 50] on span at bounding box center [233, 50] width 4 height 4
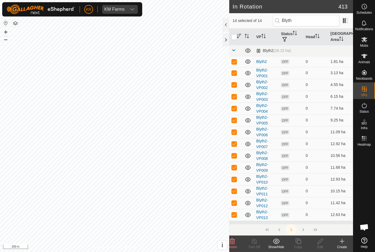
click at [235, 36] on input "checkbox" at bounding box center [233, 36] width 5 height 5
click at [234, 38] on input "checkbox" at bounding box center [233, 36] width 5 height 5
click at [240, 36] on icon "Activate to sort" at bounding box center [239, 36] width 4 height 4
click at [235, 36] on input "checkbox" at bounding box center [233, 36] width 5 height 5
checkbox input "true"
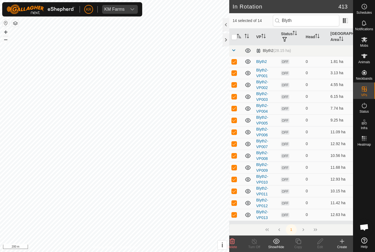
click at [240, 36] on icon "Activate to sort" at bounding box center [239, 36] width 4 height 4
click at [241, 35] on icon "Activate to sort" at bounding box center [239, 36] width 4 height 4
click at [239, 37] on icon "Activate to sort" at bounding box center [239, 36] width 4 height 4
click at [236, 63] on p-checkbox at bounding box center [233, 61] width 5 height 4
checkbox input "false"
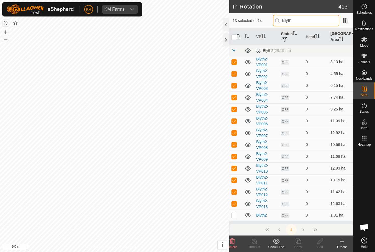
click at [312, 24] on input "Blyth" at bounding box center [306, 21] width 66 height 12
type input "B"
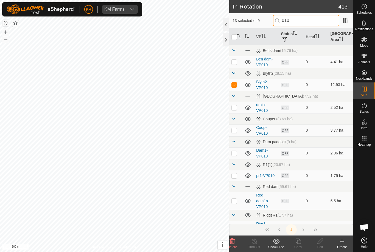
type input "010"
click at [234, 86] on p-checkbox at bounding box center [233, 84] width 5 height 4
checkbox input "false"
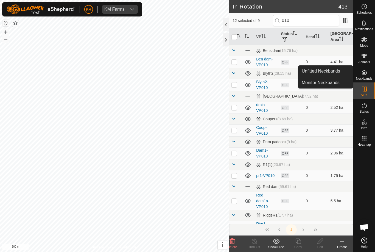
click at [332, 81] on span "Monitor Neckbands" at bounding box center [321, 82] width 38 height 7
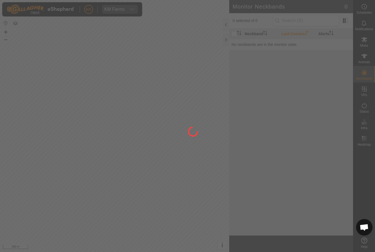
click at [368, 89] on div at bounding box center [187, 126] width 375 height 252
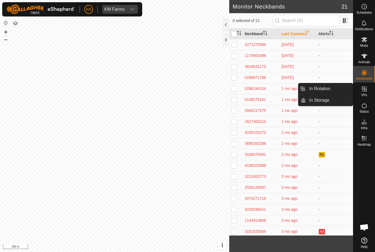
click at [336, 91] on link "In Rotation" at bounding box center [329, 88] width 47 height 11
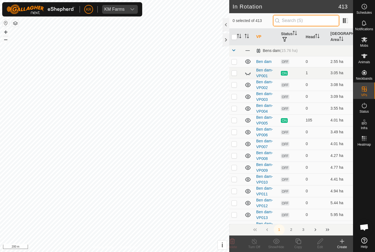
click at [317, 22] on input "text" at bounding box center [306, 21] width 66 height 12
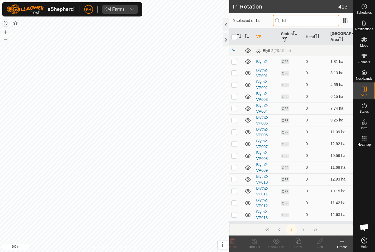
type input "Bl"
click at [232, 179] on p-checkbox at bounding box center [233, 179] width 5 height 4
checkbox input "true"
click at [320, 242] on icon at bounding box center [319, 240] width 5 height 5
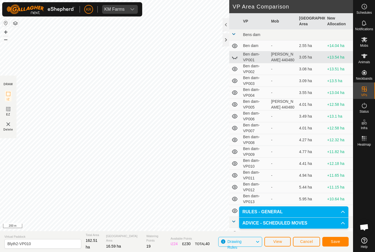
click at [336, 240] on span "Save" at bounding box center [335, 241] width 9 height 4
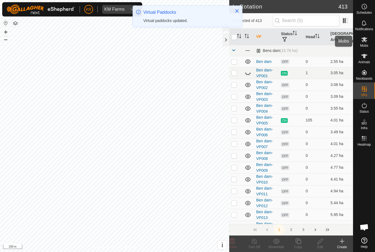
click at [367, 42] on icon at bounding box center [364, 39] width 7 height 7
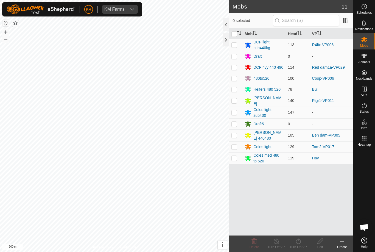
click at [260, 112] on div "Coles light sub430" at bounding box center [268, 113] width 30 height 12
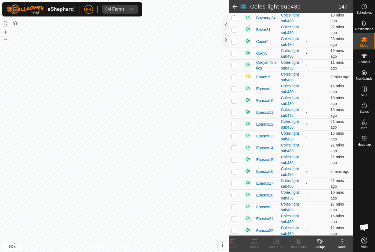
scroll to position [393, 0]
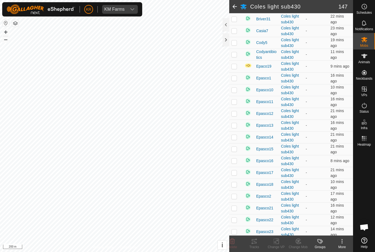
click at [235, 68] on p-checkbox at bounding box center [233, 66] width 5 height 4
checkbox input "true"
click at [234, 84] on td at bounding box center [235, 78] width 13 height 12
checkbox input "true"
click at [235, 92] on p-checkbox at bounding box center [233, 90] width 5 height 4
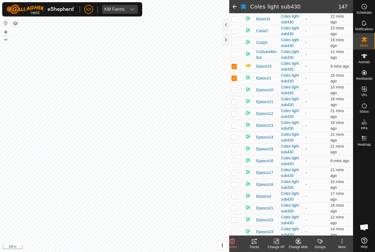
checkbox input "true"
click at [234, 104] on p-checkbox at bounding box center [233, 101] width 5 height 4
checkbox input "true"
click at [234, 116] on p-checkbox at bounding box center [233, 113] width 5 height 4
checkbox input "true"
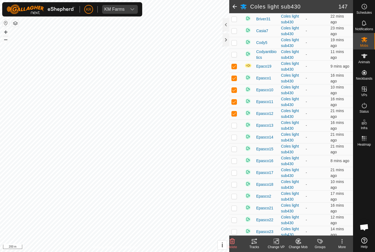
click at [233, 127] on p-checkbox at bounding box center [233, 125] width 5 height 4
checkbox input "true"
click at [235, 139] on p-checkbox at bounding box center [233, 137] width 5 height 4
checkbox input "true"
click at [237, 151] on p-checkbox at bounding box center [233, 149] width 5 height 4
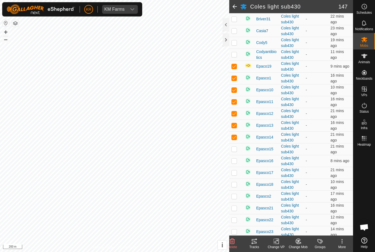
checkbox input "true"
click at [236, 163] on p-checkbox at bounding box center [233, 160] width 5 height 4
checkbox input "true"
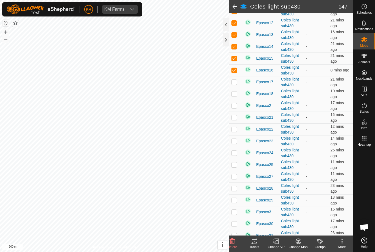
scroll to position [486, 0]
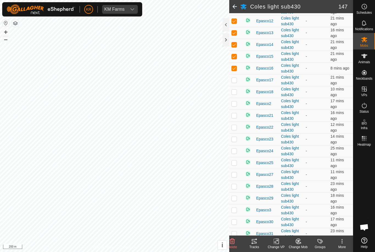
click at [238, 86] on td at bounding box center [235, 80] width 13 height 12
click at [235, 94] on p-checkbox at bounding box center [233, 91] width 5 height 4
click at [235, 106] on p-checkbox at bounding box center [233, 103] width 5 height 4
click at [236, 117] on p-checkbox at bounding box center [233, 115] width 5 height 4
click at [234, 129] on p-checkbox at bounding box center [233, 127] width 5 height 4
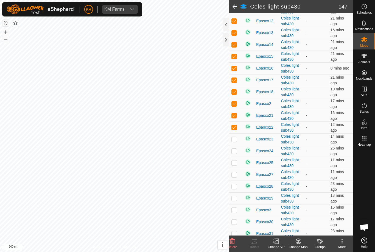
click at [234, 141] on p-checkbox at bounding box center [233, 139] width 5 height 4
click at [235, 153] on p-checkbox at bounding box center [233, 150] width 5 height 4
click at [235, 165] on p-checkbox at bounding box center [233, 162] width 5 height 4
click at [235, 176] on p-checkbox at bounding box center [233, 174] width 5 height 4
click at [233, 192] on td at bounding box center [235, 186] width 13 height 12
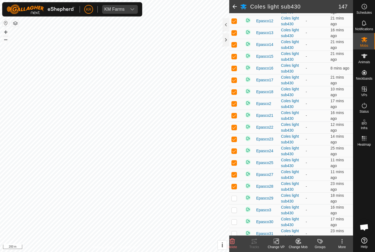
click at [234, 200] on p-checkbox at bounding box center [233, 198] width 5 height 4
click at [234, 212] on p-checkbox at bounding box center [233, 209] width 5 height 4
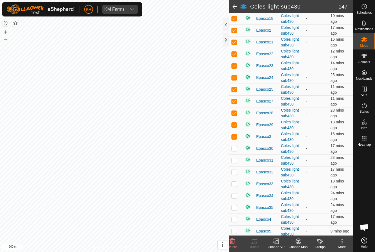
scroll to position [563, 0]
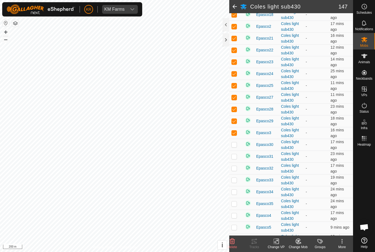
click at [237, 147] on p-checkbox at bounding box center [233, 144] width 5 height 4
click at [235, 158] on p-checkbox at bounding box center [233, 156] width 5 height 4
click at [235, 170] on p-checkbox at bounding box center [233, 168] width 5 height 4
click at [234, 182] on p-checkbox at bounding box center [233, 180] width 5 height 4
click at [236, 194] on p-checkbox at bounding box center [233, 191] width 5 height 4
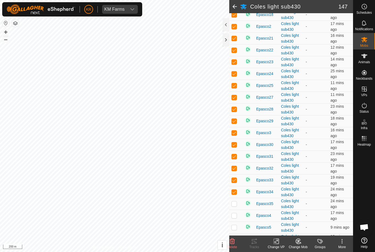
click at [235, 206] on p-checkbox at bounding box center [233, 203] width 5 height 4
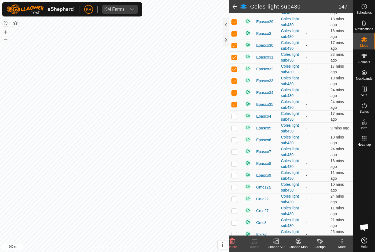
scroll to position [662, 0]
click at [237, 122] on td at bounding box center [235, 116] width 13 height 12
click at [236, 130] on p-checkbox at bounding box center [233, 128] width 5 height 4
click at [236, 142] on p-checkbox at bounding box center [233, 139] width 5 height 4
click at [235, 154] on p-checkbox at bounding box center [233, 151] width 5 height 4
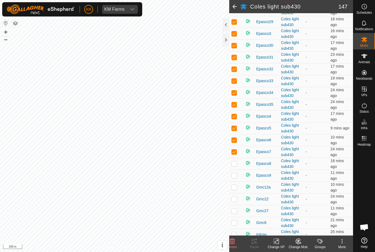
click at [235, 165] on p-checkbox at bounding box center [233, 163] width 5 height 4
click at [235, 177] on p-checkbox at bounding box center [233, 175] width 5 height 4
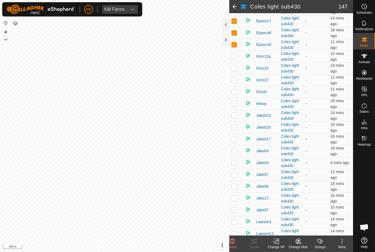
scroll to position [793, 0]
click at [234, 241] on icon at bounding box center [232, 240] width 5 height 5
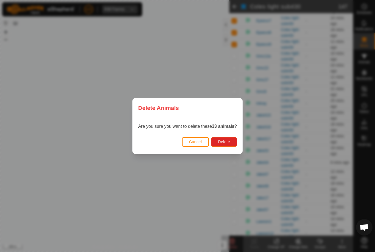
click at [228, 141] on span "Delete" at bounding box center [224, 141] width 12 height 4
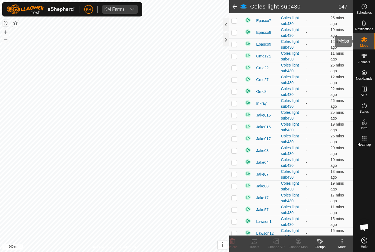
click at [374, 41] on div "Mobs" at bounding box center [364, 41] width 22 height 16
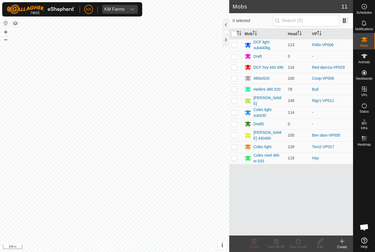
click at [235, 113] on p-checkbox at bounding box center [233, 112] width 5 height 4
click at [297, 242] on icon at bounding box center [298, 241] width 7 height 7
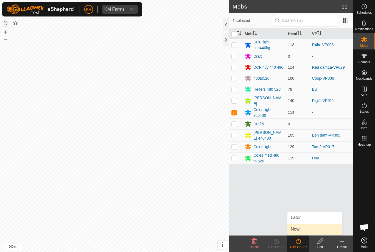
click at [301, 228] on link "Now" at bounding box center [314, 228] width 54 height 11
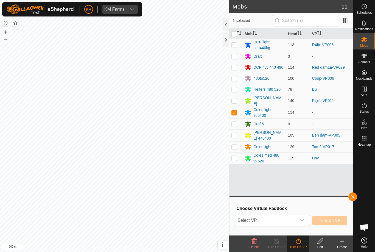
click at [285, 221] on span "Select VP" at bounding box center [265, 220] width 61 height 11
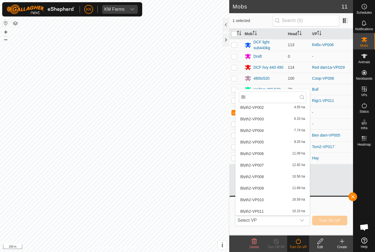
scroll to position [41, 0]
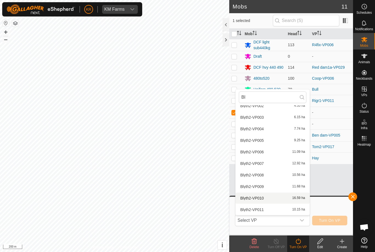
click at [272, 197] on div "Blyth2-VP010 16.59 ha" at bounding box center [273, 198] width 68 height 7
